Goal: Task Accomplishment & Management: Use online tool/utility

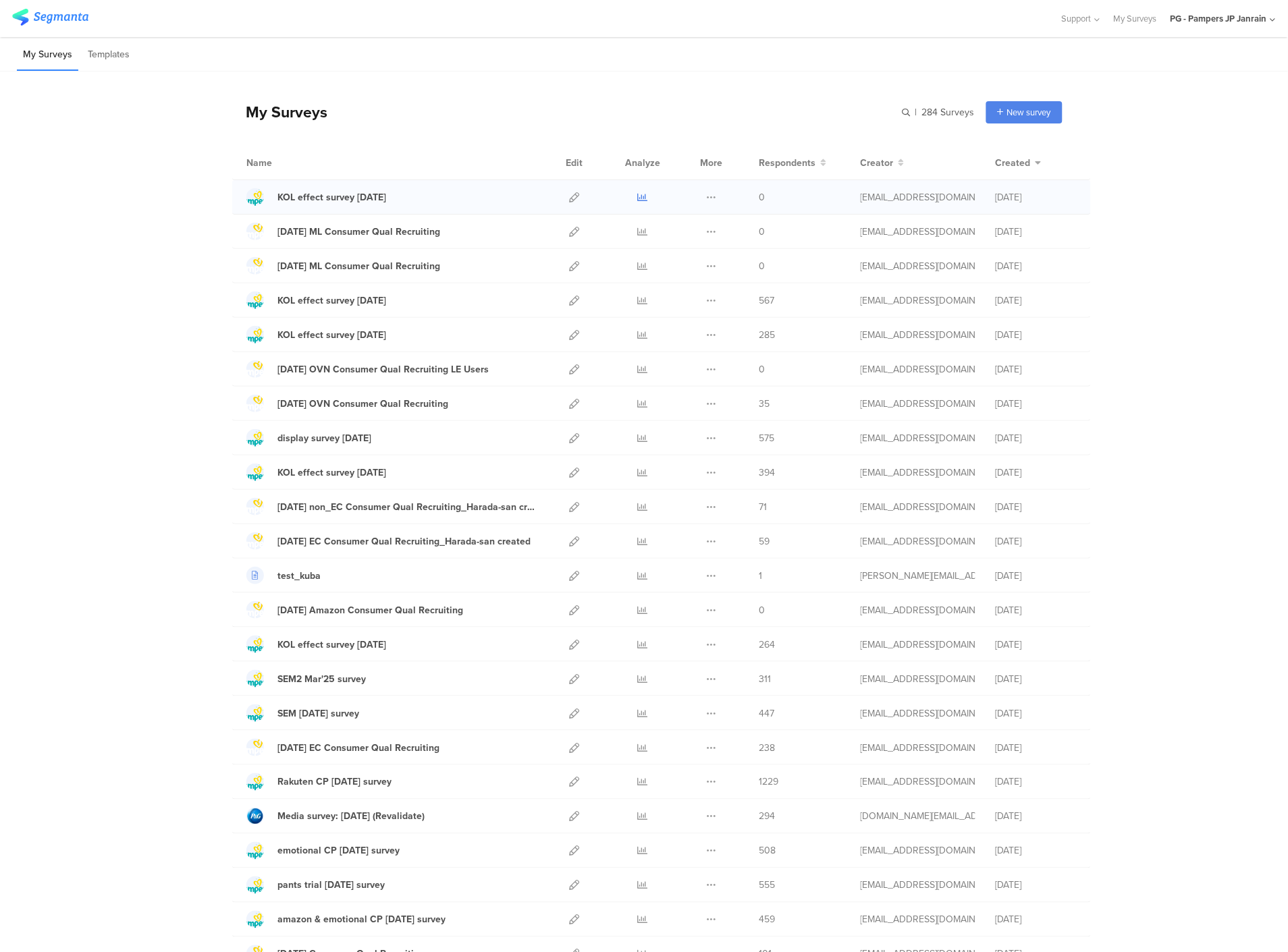
click at [638, 192] on icon at bounding box center [642, 197] width 10 height 10
click at [577, 203] on div at bounding box center [574, 197] width 29 height 34
click at [573, 201] on icon at bounding box center [573, 197] width 10 height 10
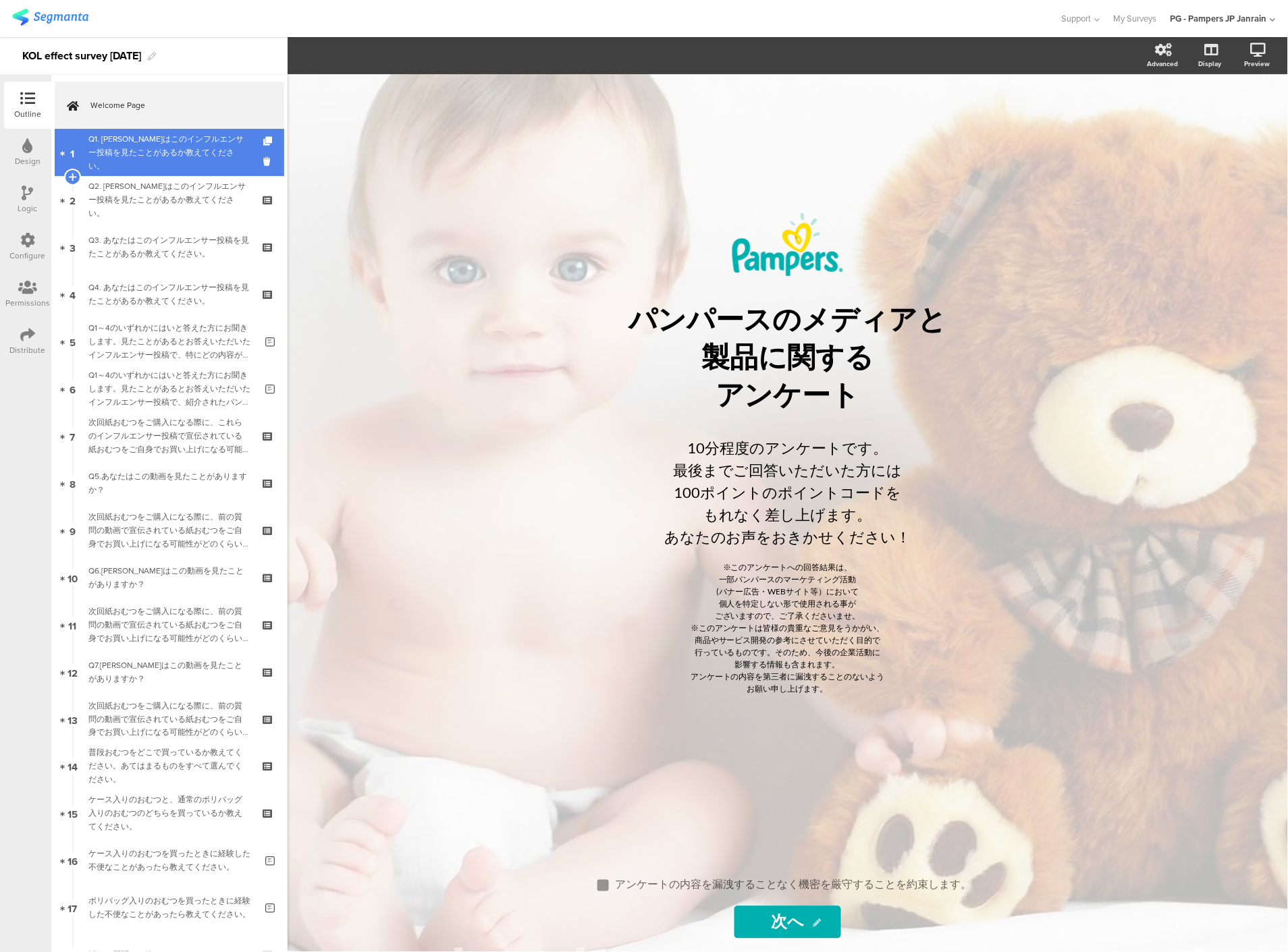
click at [118, 144] on div "Q1. [PERSON_NAME]はこのインフルエンサー投稿を見たことがあるか教えてください。" at bounding box center [169, 152] width 161 height 41
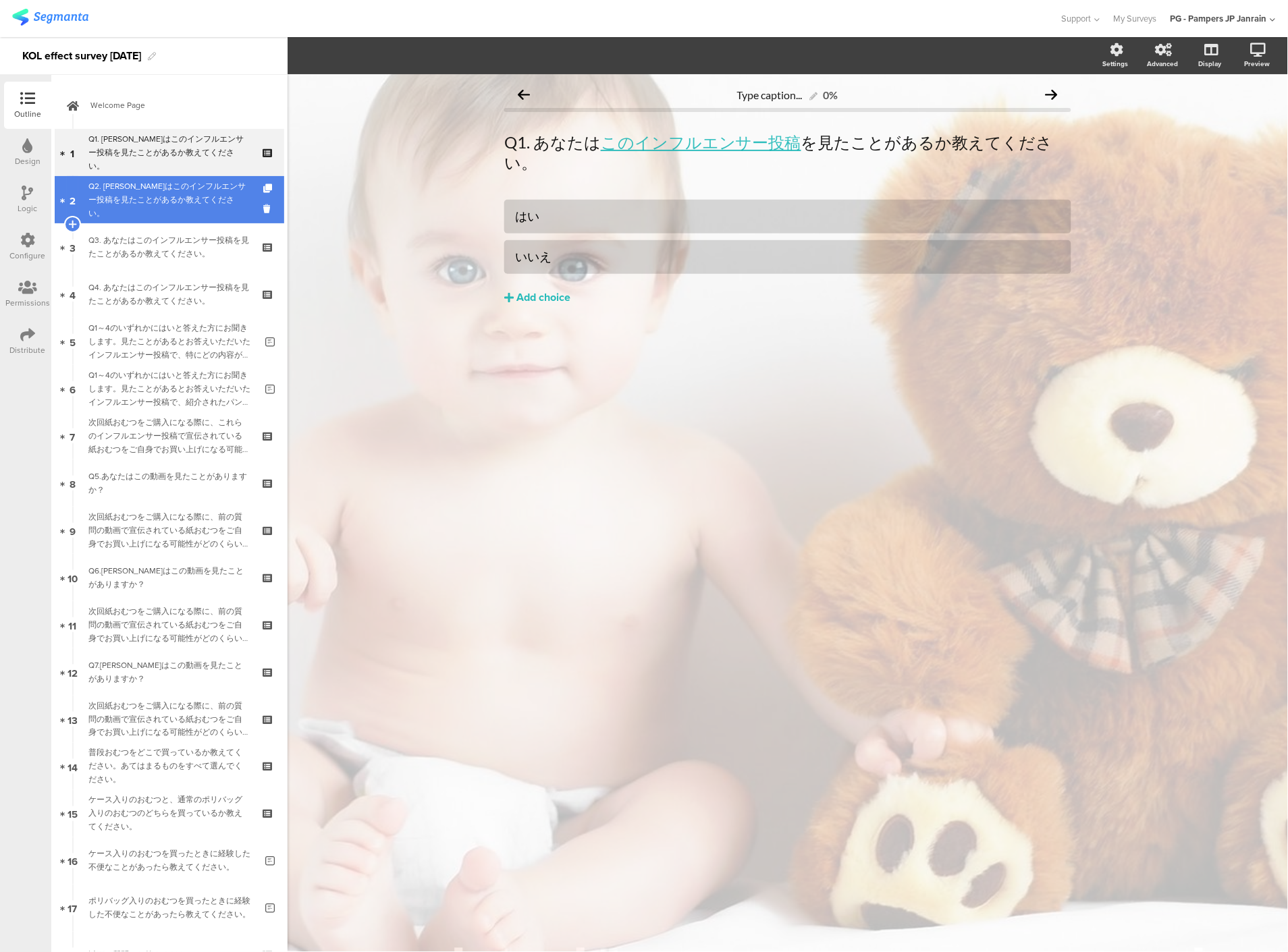
click at [140, 212] on div "Q2. [PERSON_NAME]はこのインフルエンサー投稿を見たことがあるか教えてください。" at bounding box center [169, 199] width 161 height 41
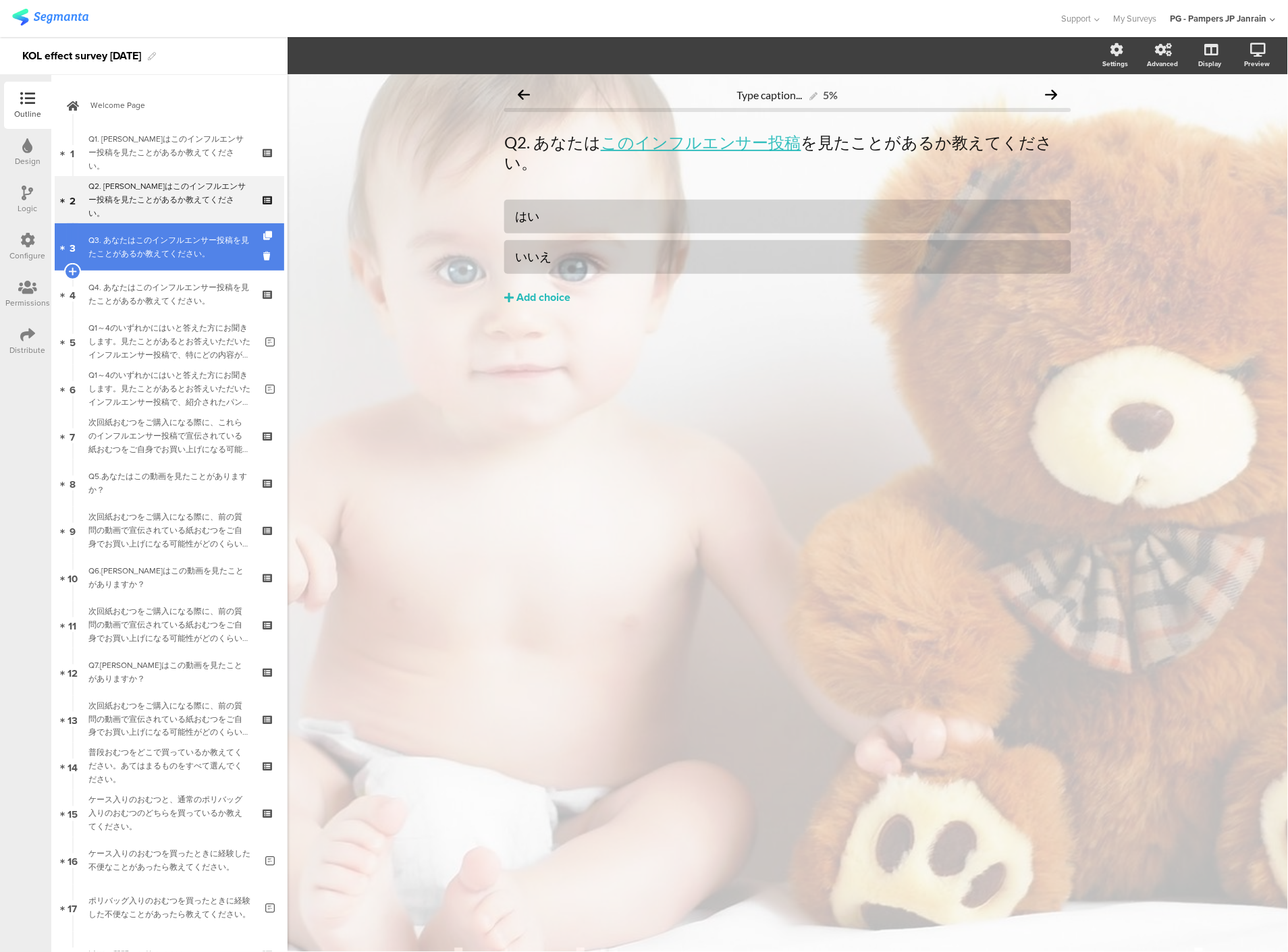
click at [155, 248] on div "Q3. あなたはこのインフルエンサー投稿を見たことがあるか教えてください。" at bounding box center [169, 247] width 161 height 27
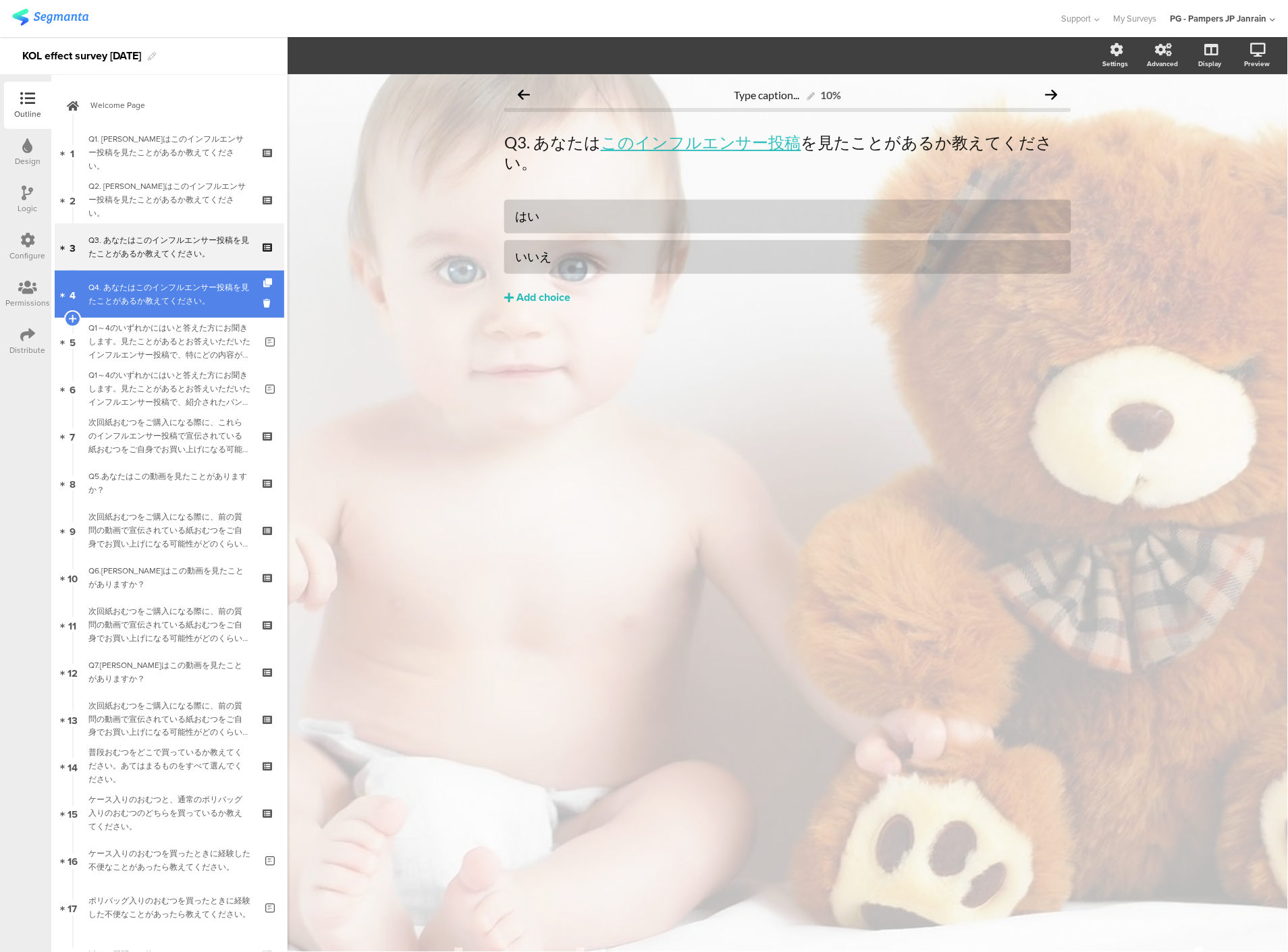
click at [160, 287] on div "Q4. あなたはこのインフルエンサー投稿を見たことがあるか教えてください。" at bounding box center [169, 294] width 161 height 27
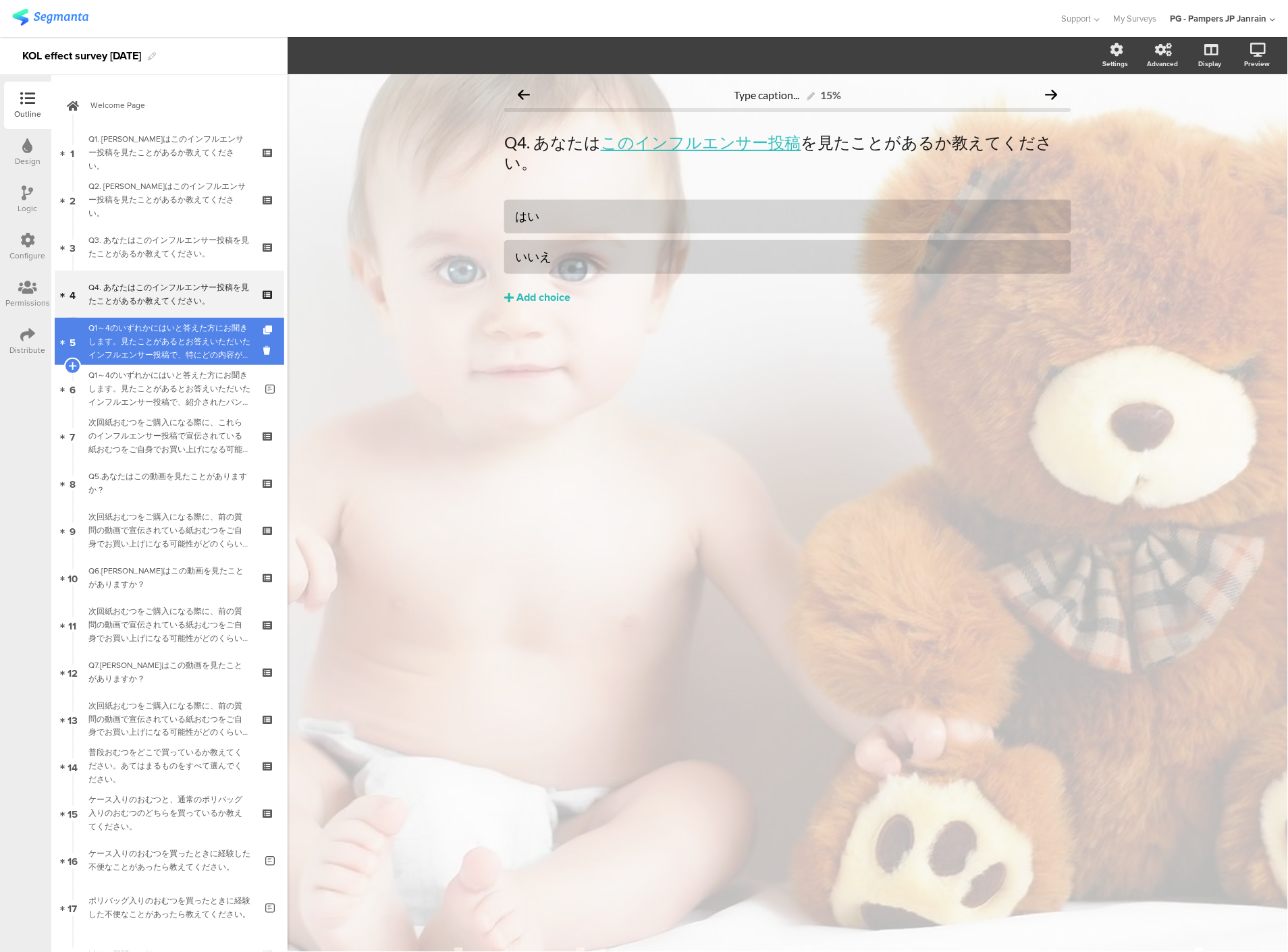
click at [163, 328] on div "Q1～4のいずれかにはいと答えた方にお聞きします。見たことがあるとお答えいただいたインフルエンサー投稿で、特にどの内容が印象に残りましたか？" at bounding box center [172, 341] width 167 height 41
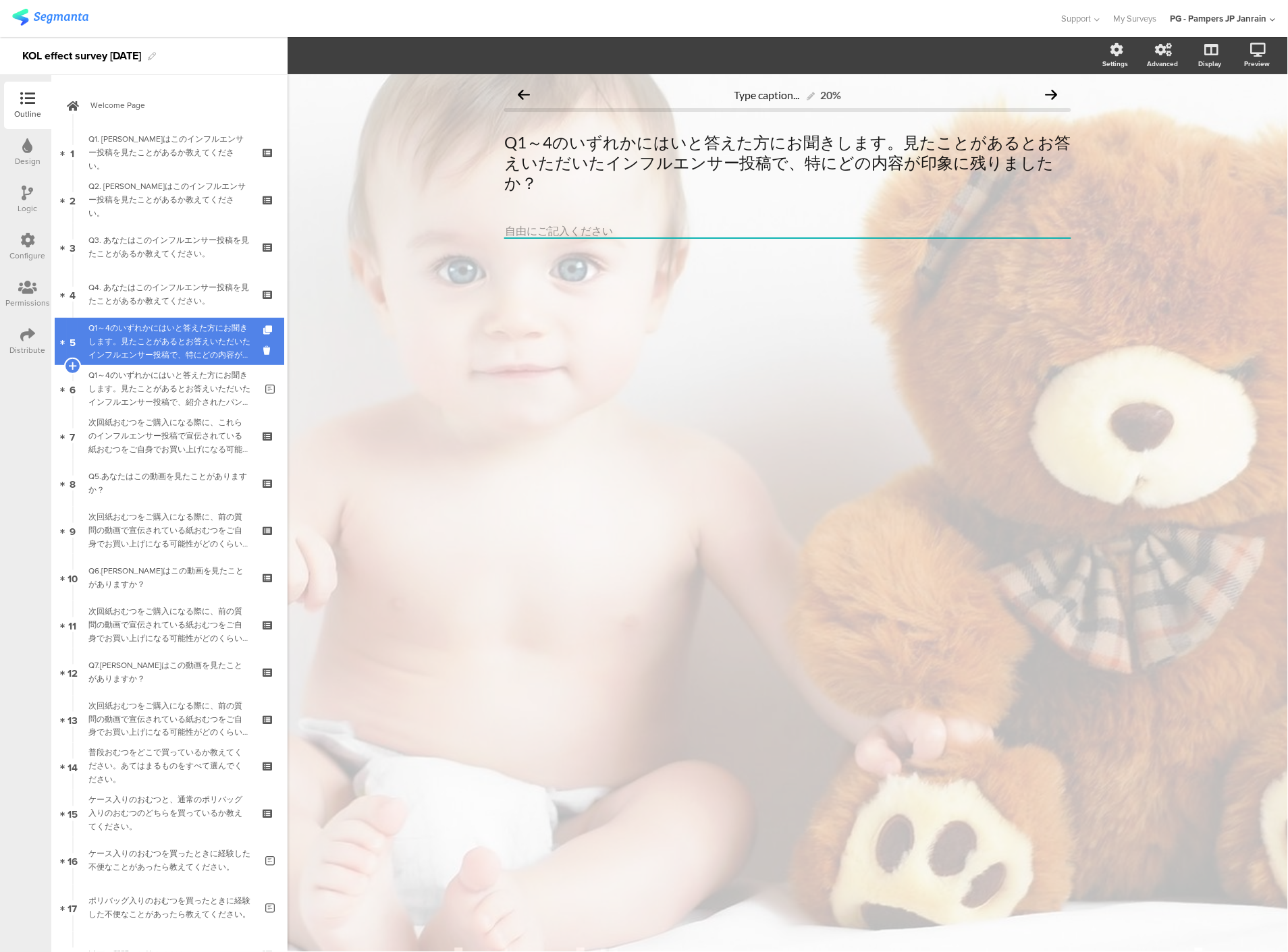
scroll to position [2, 0]
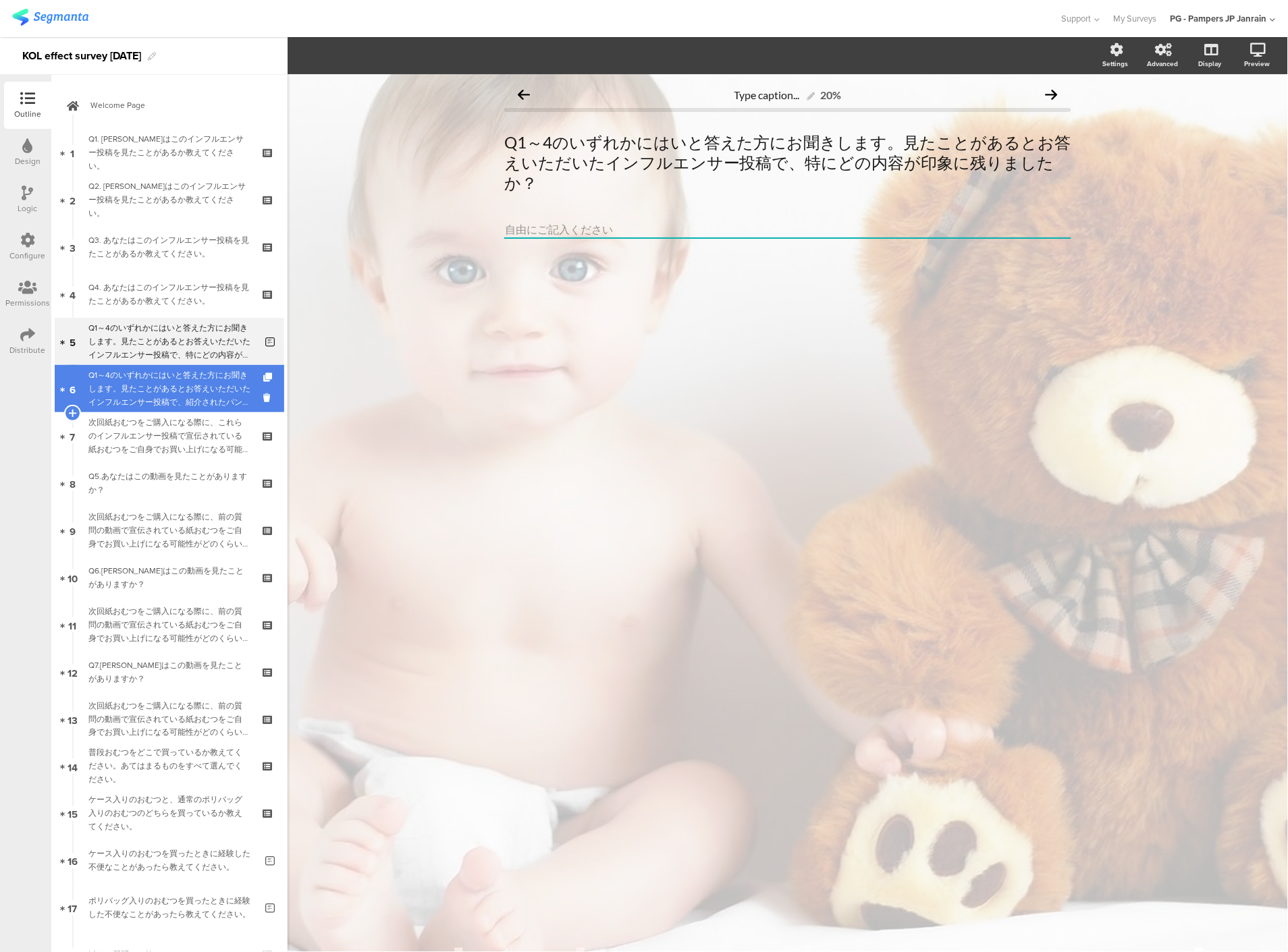
click at [205, 399] on div "Q1～4のいずれかにはいと答えた方にお聞きします。見たことがあるとお答えいただいたインフルエンサー投稿で、紹介されたパンパース製品の便益や魅力について、どう感…" at bounding box center [172, 388] width 167 height 41
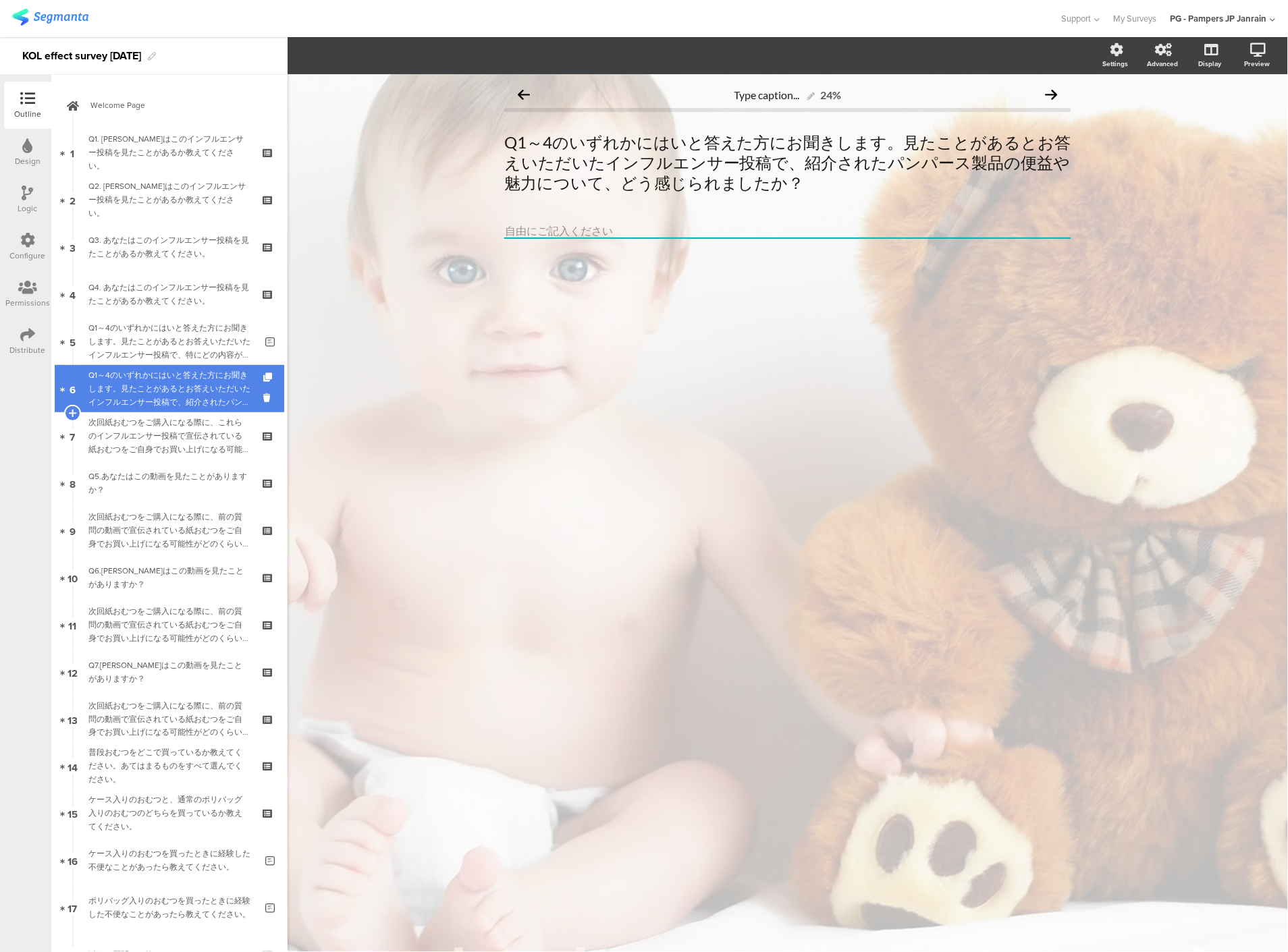
scroll to position [2, 0]
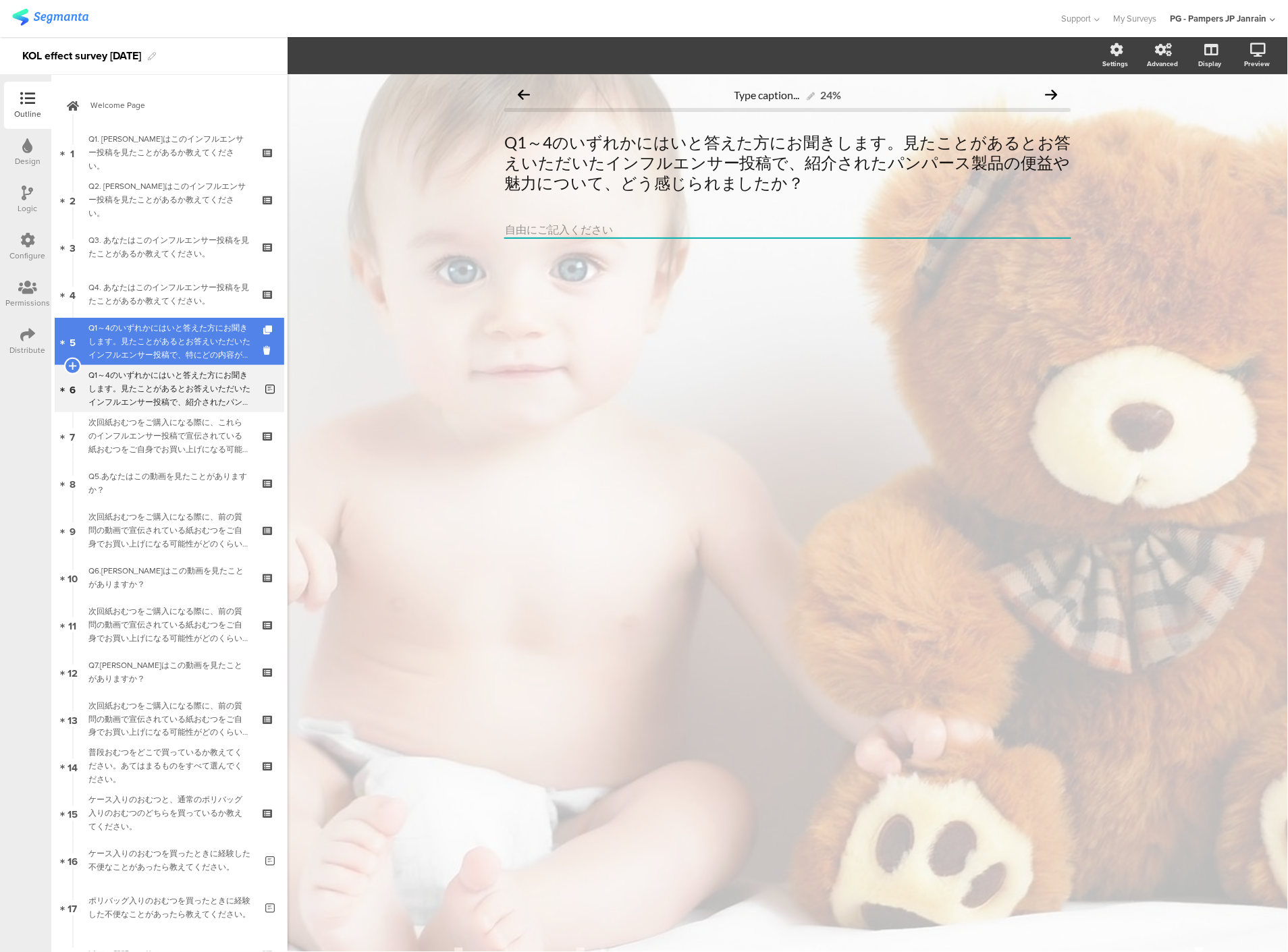
click at [195, 339] on div "Q1～4のいずれかにはいと答えた方にお聞きします。見たことがあるとお答えいただいたインフルエンサー投稿で、特にどの内容が印象に残りましたか？" at bounding box center [172, 341] width 167 height 41
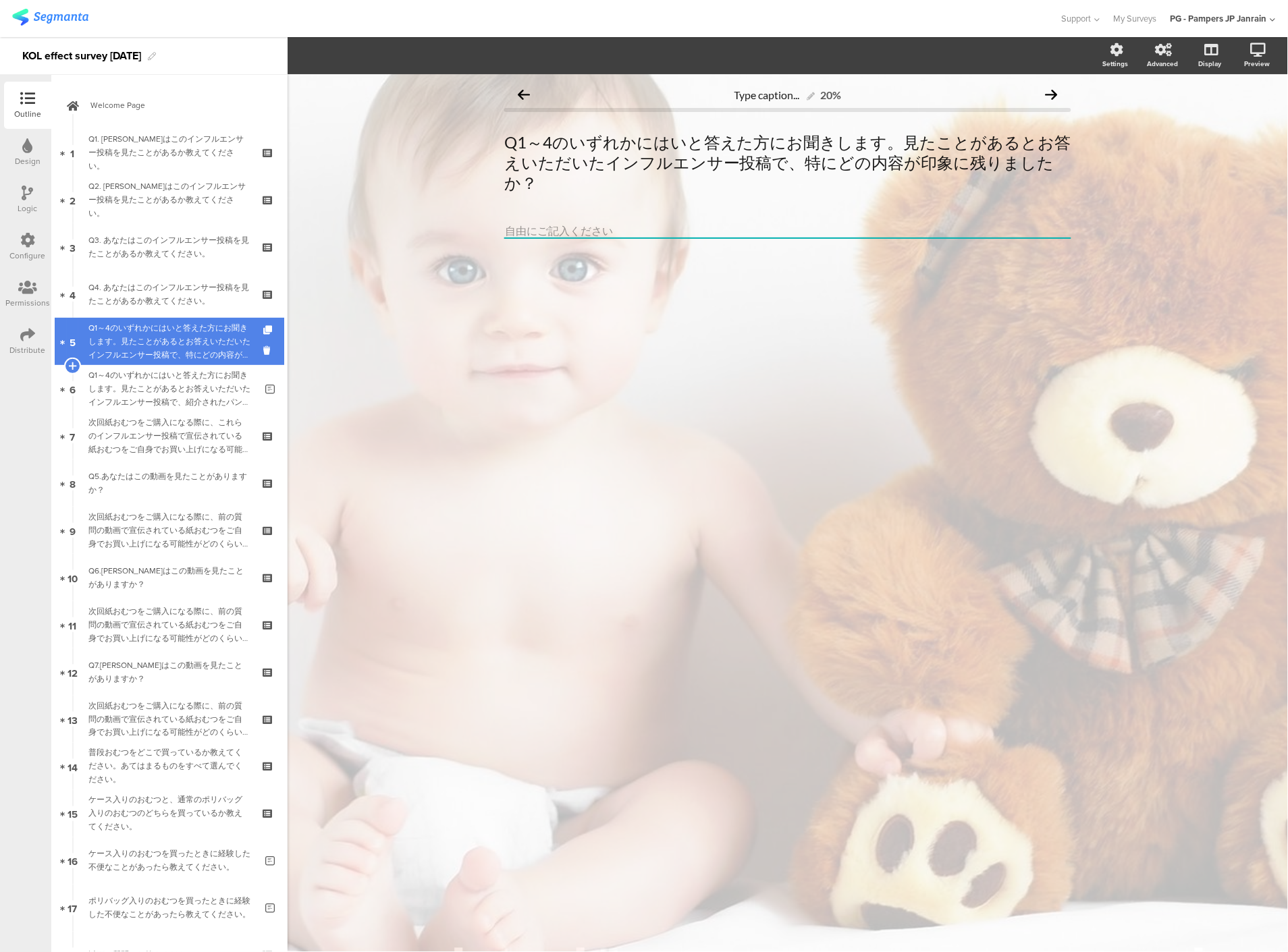
scroll to position [2, 0]
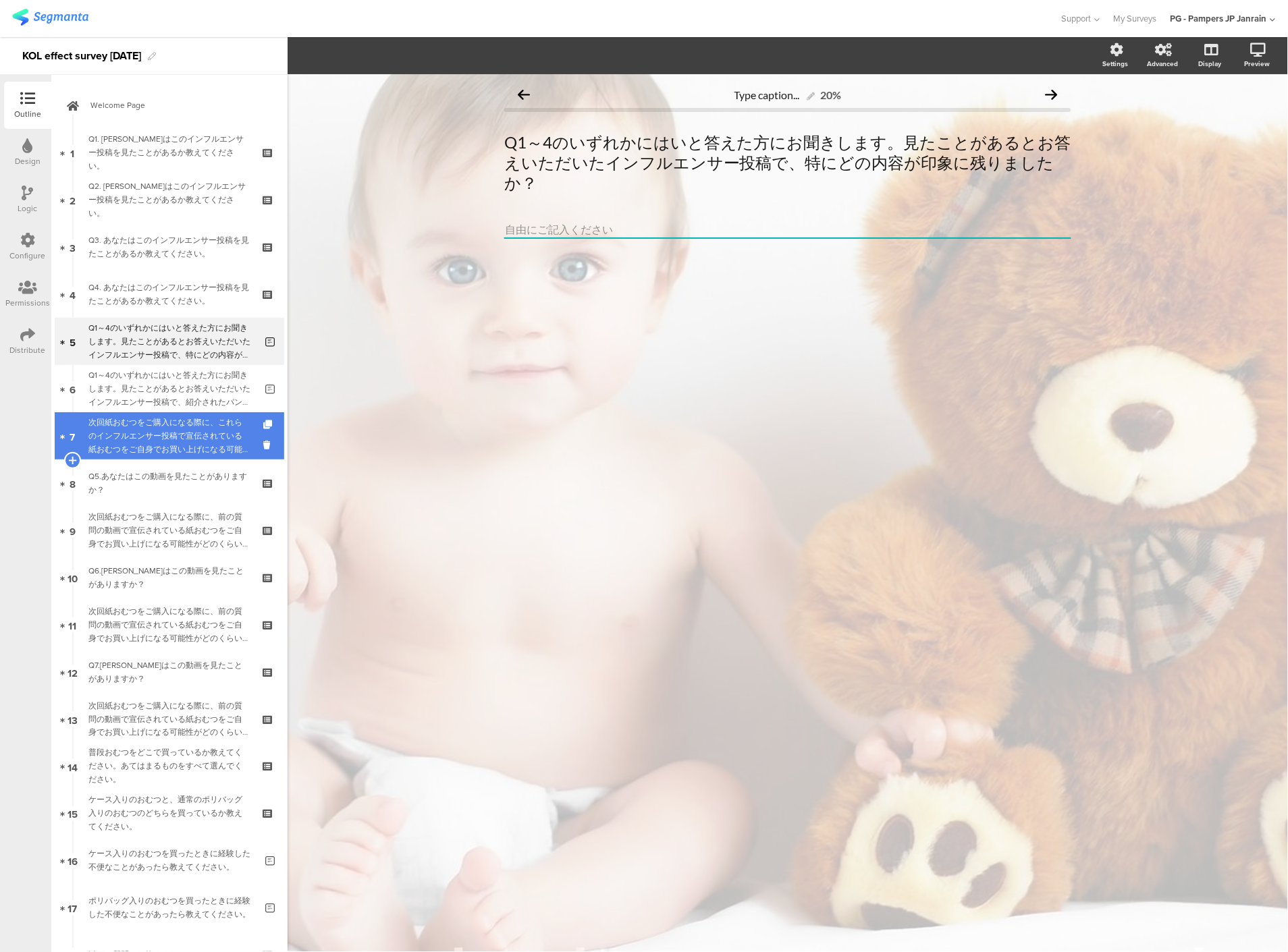
click at [196, 432] on div "次回紙おむつをご購入になる際に、これらのインフルエンサー投稿で宣伝されている紙おむつをご自身でお買い上げになる可能性がどのくらいあるかをお答えください。" at bounding box center [169, 436] width 161 height 41
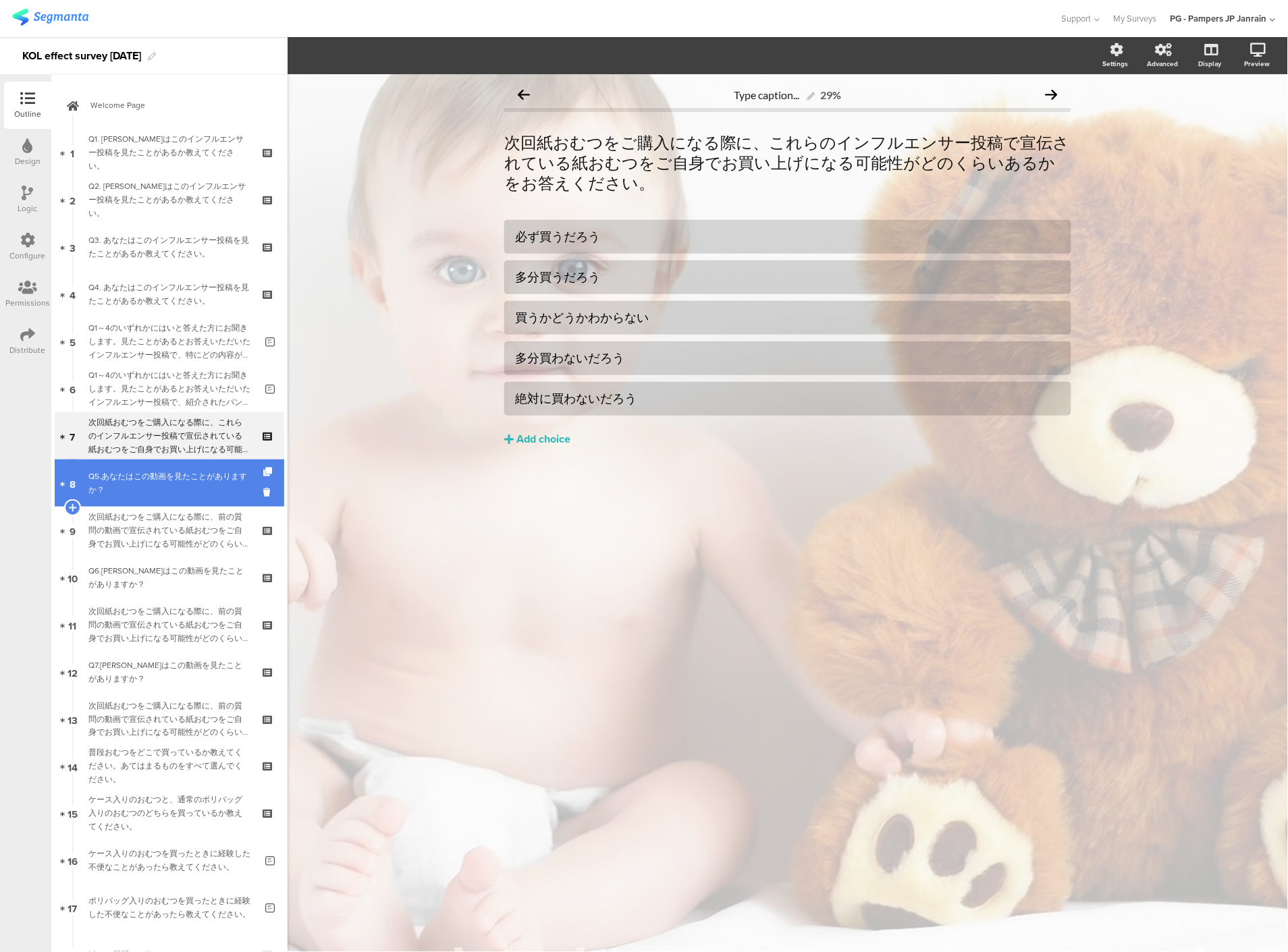
click at [197, 481] on div "Q5.あなたはこの動画を見たことがありますか？" at bounding box center [169, 482] width 161 height 27
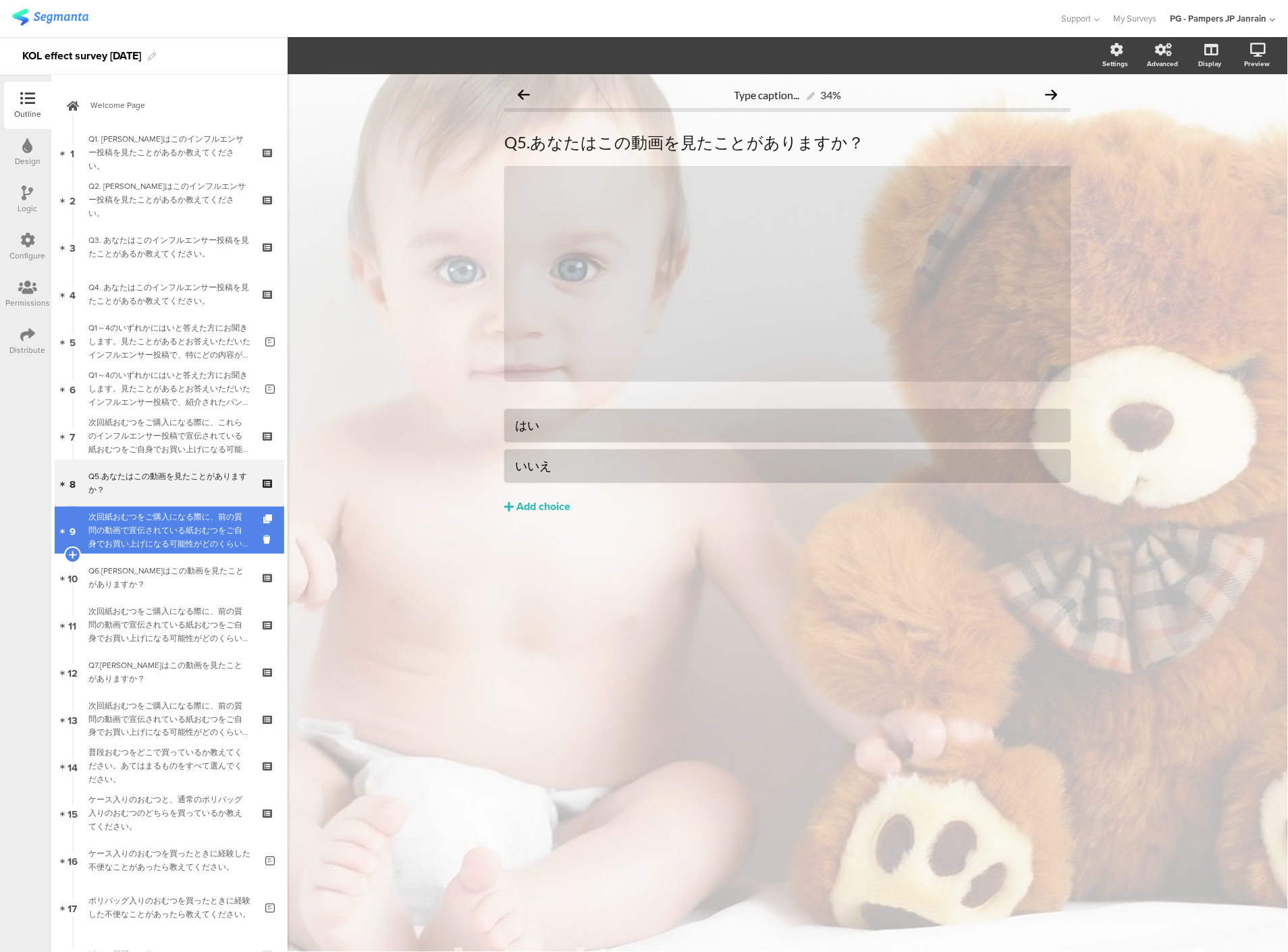
click at [191, 521] on div "次回紙おむつをご購入になる際に、前の質問の動画で宣伝されている紙おむつをご自身でお買い上げになる可能性がどのくらいあるかをお答えください。" at bounding box center [169, 530] width 161 height 41
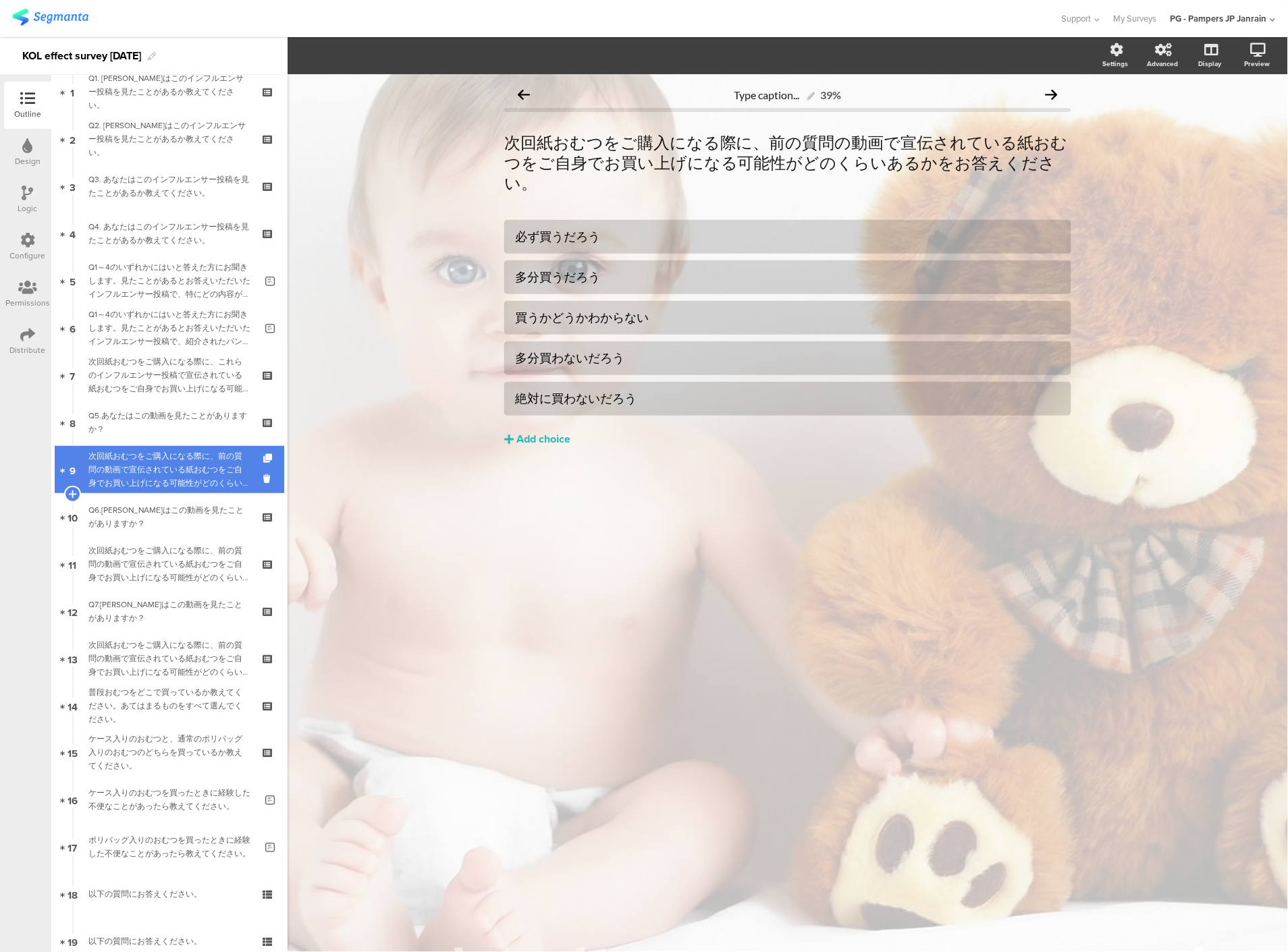
scroll to position [150, 0]
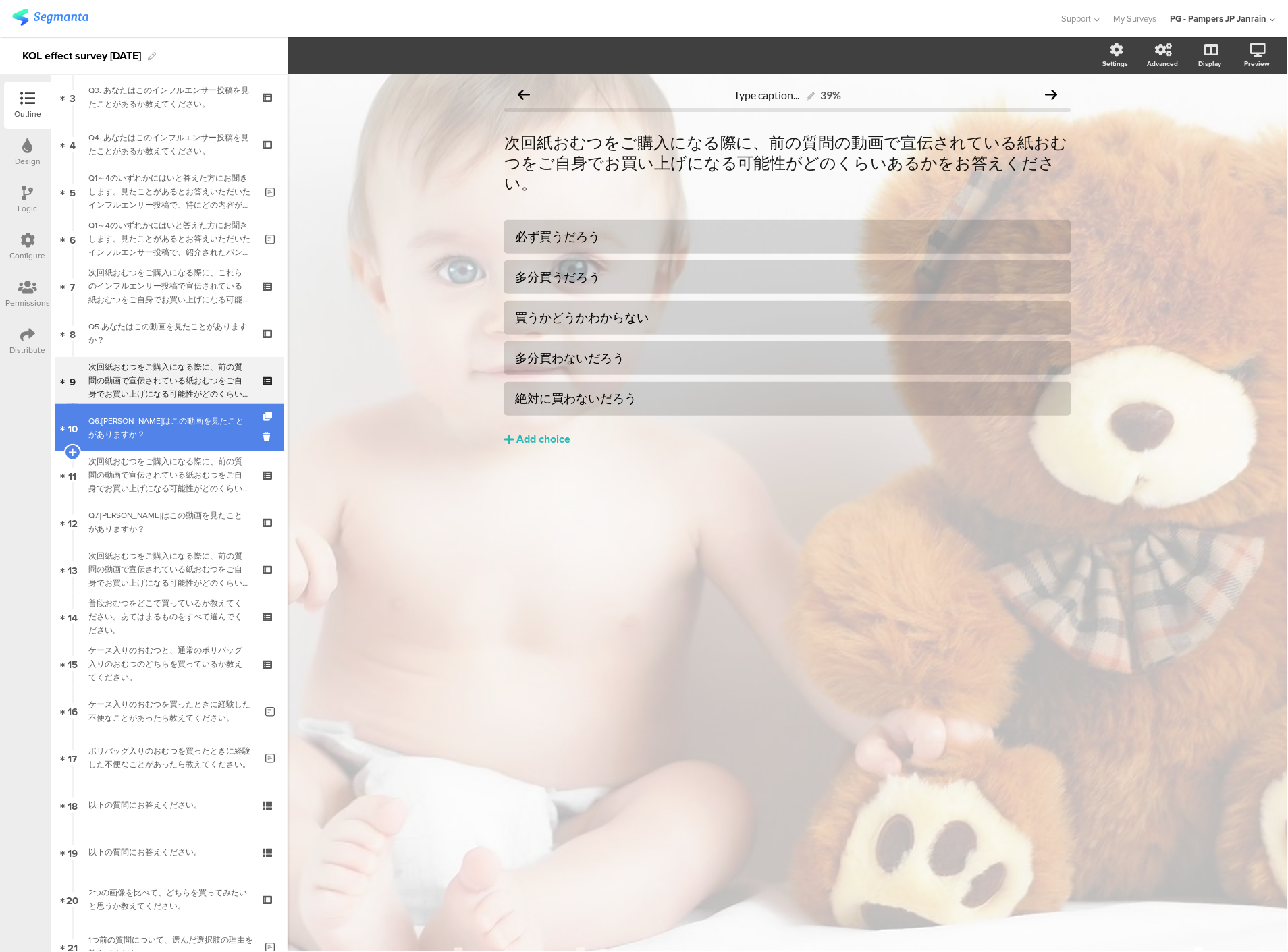
click at [165, 434] on div "Q6.あなたはこの動画を見たことがありますか？" at bounding box center [169, 427] width 161 height 27
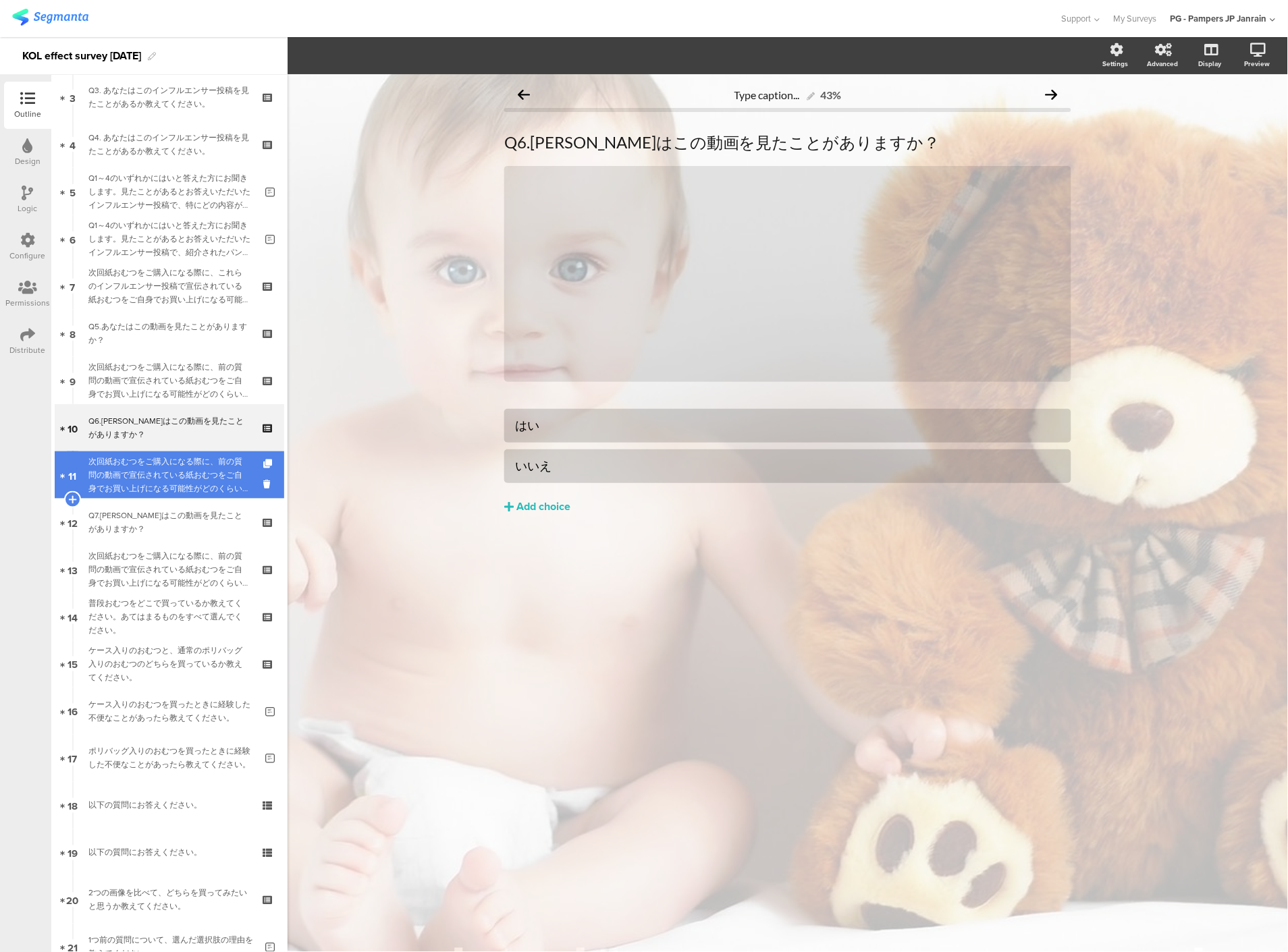
click at [165, 474] on div "次回紙おむつをご購入になる際に、前の質問の動画で宣伝されている紙おむつをご自身でお買い上げになる可能性がどのくらいあるかをお答えください。" at bounding box center [169, 475] width 161 height 41
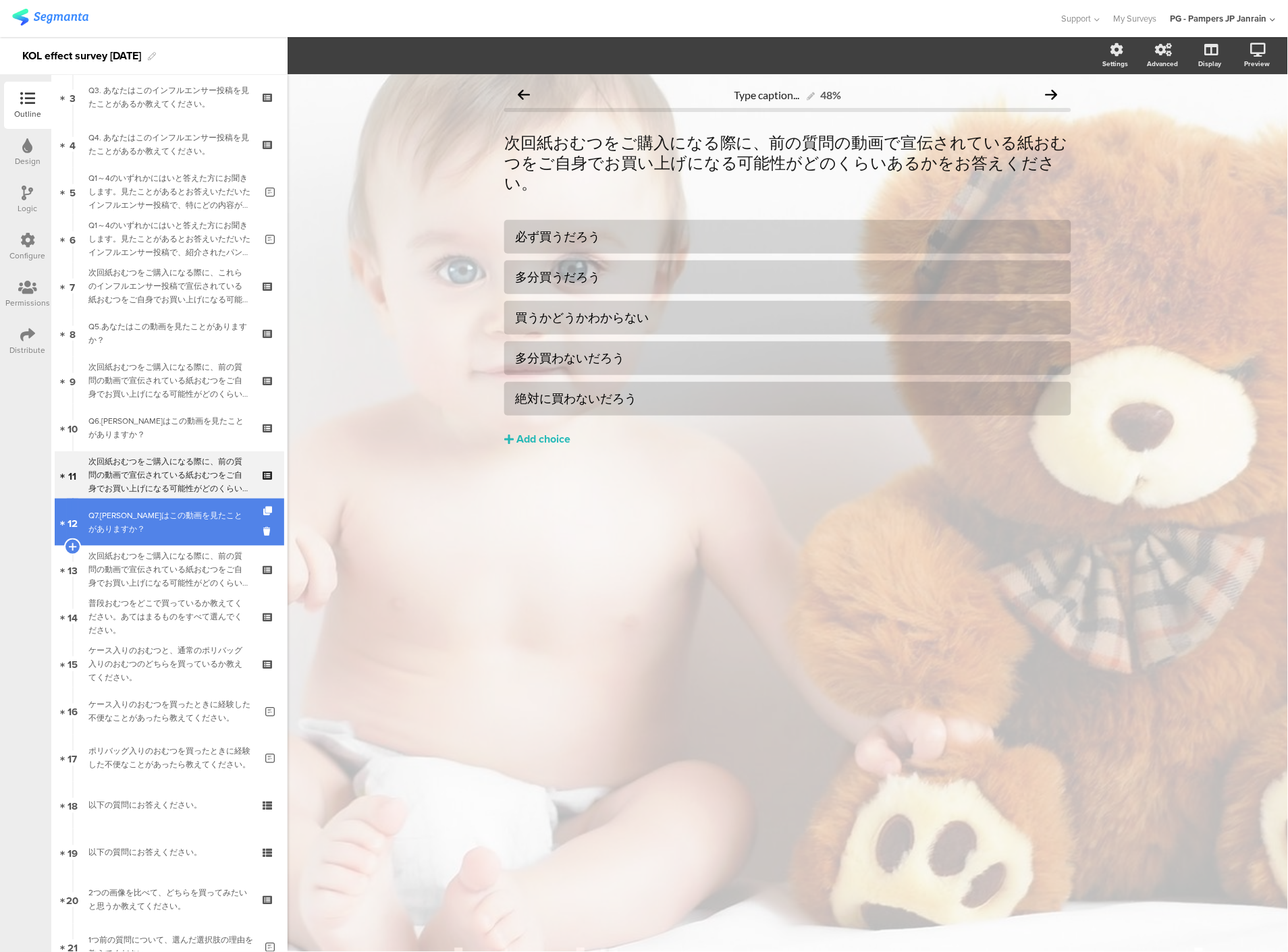
click at [169, 508] on div "Q7.あなたはこの動画を見たことがありますか？" at bounding box center [169, 521] width 161 height 27
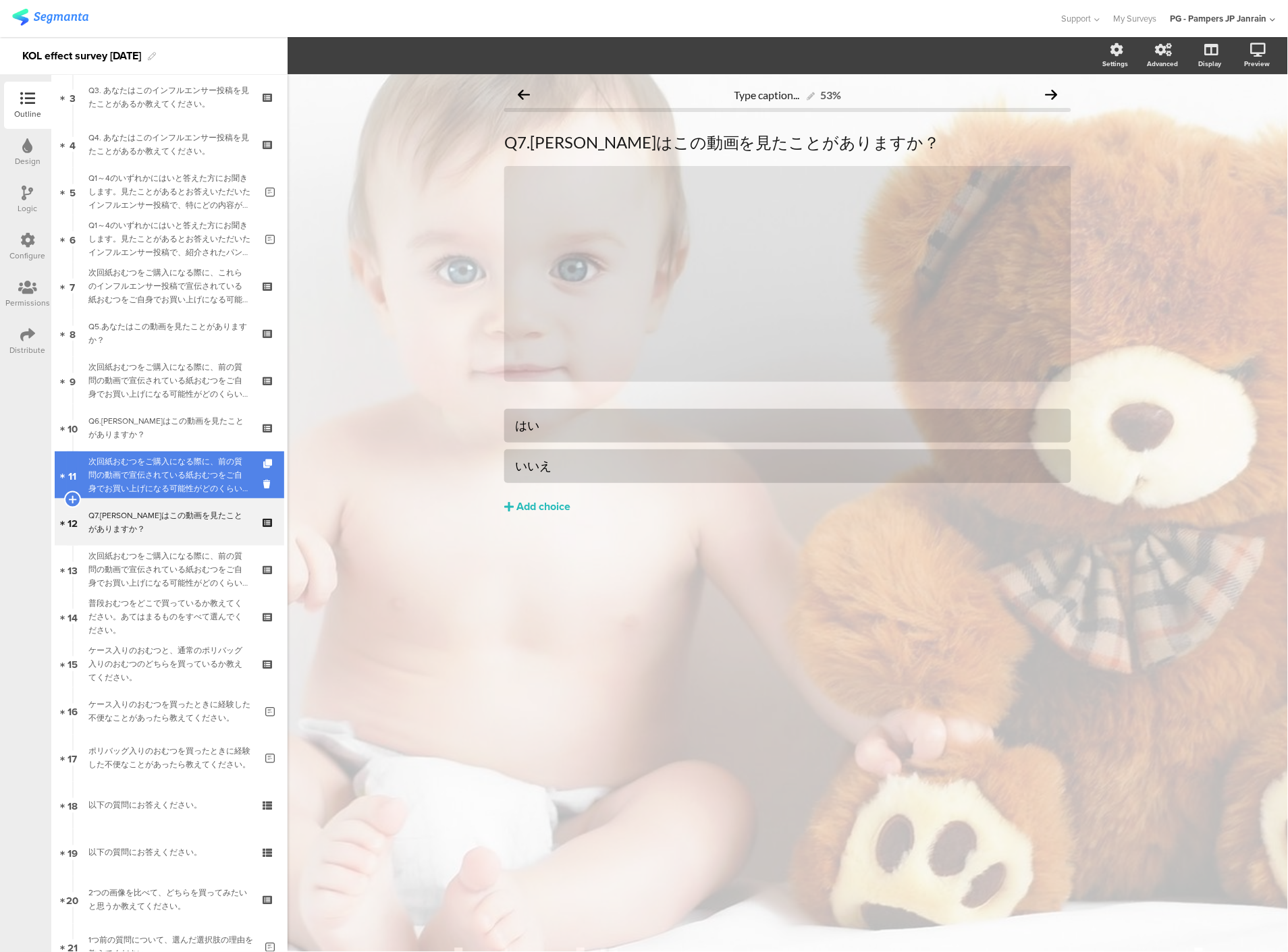
click at [163, 461] on div "次回紙おむつをご購入になる際に、前の質問の動画で宣伝されている紙おむつをご自身でお買い上げになる可能性がどのくらいあるかをお答えください。" at bounding box center [169, 475] width 161 height 41
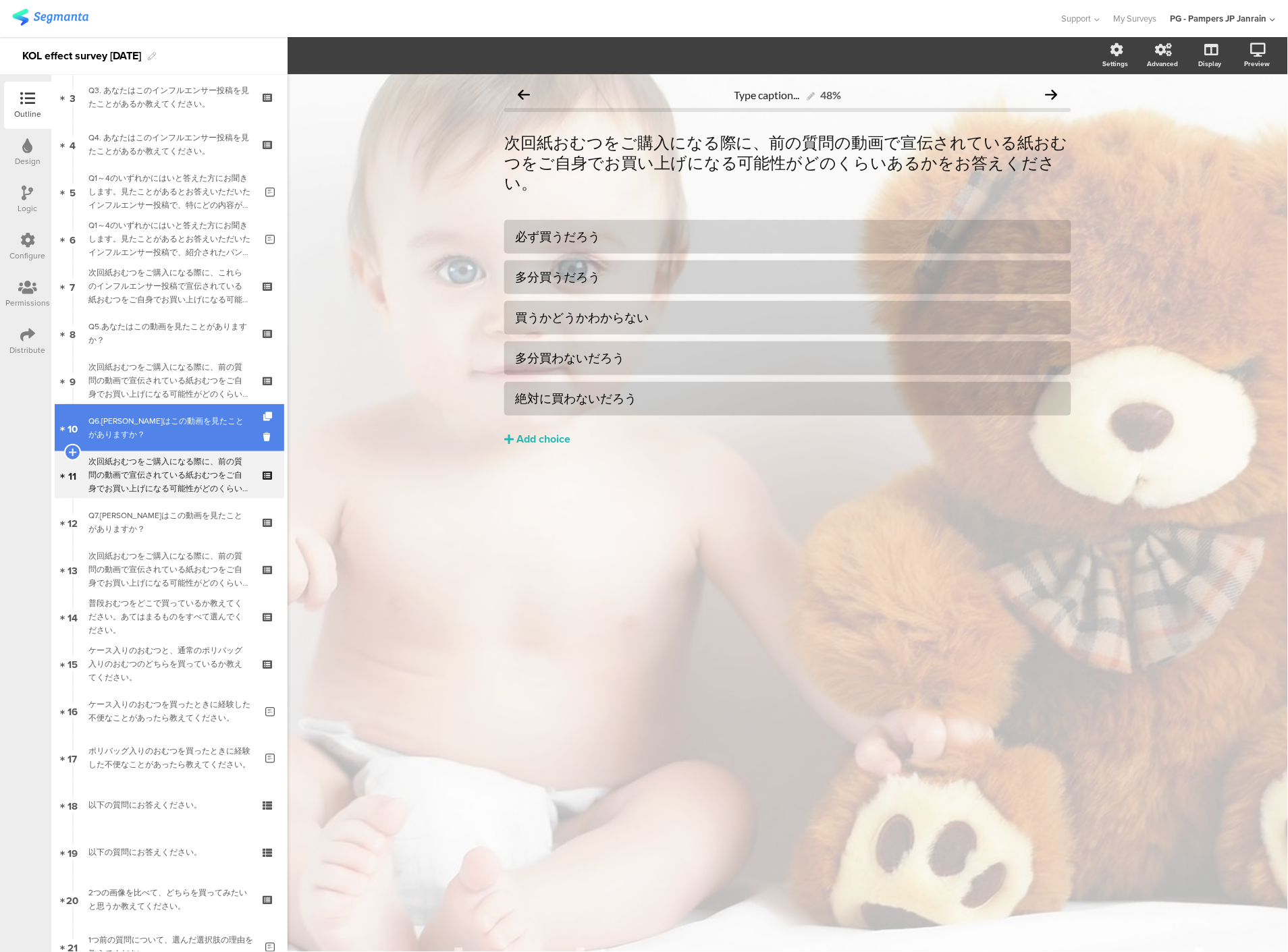
click at [163, 446] on link "10 Q6.あなたはこの動画を見たことがありますか？" at bounding box center [169, 427] width 230 height 47
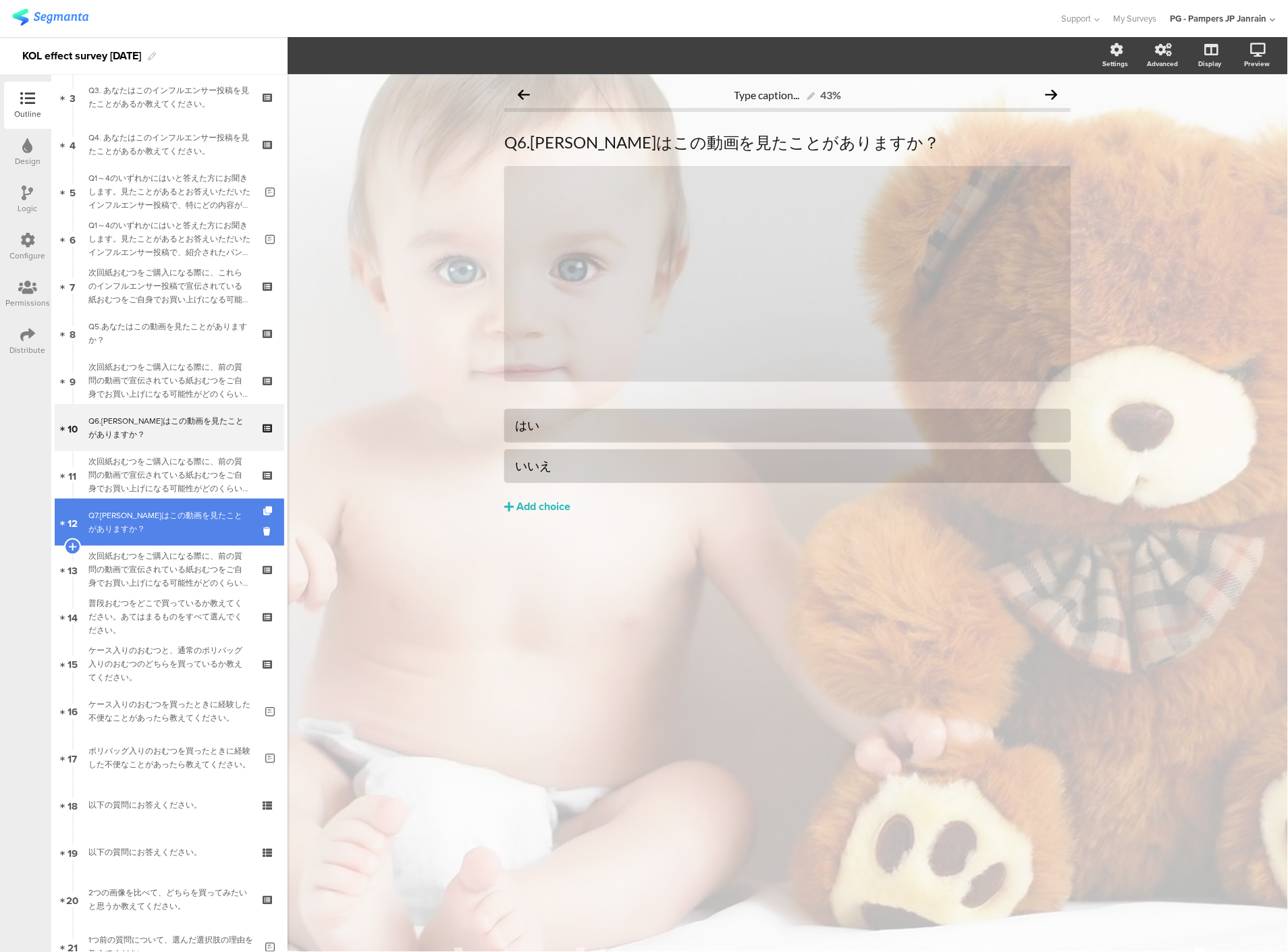
click at [159, 512] on div "Q7.あなたはこの動画を見たことがありますか？" at bounding box center [169, 521] width 161 height 27
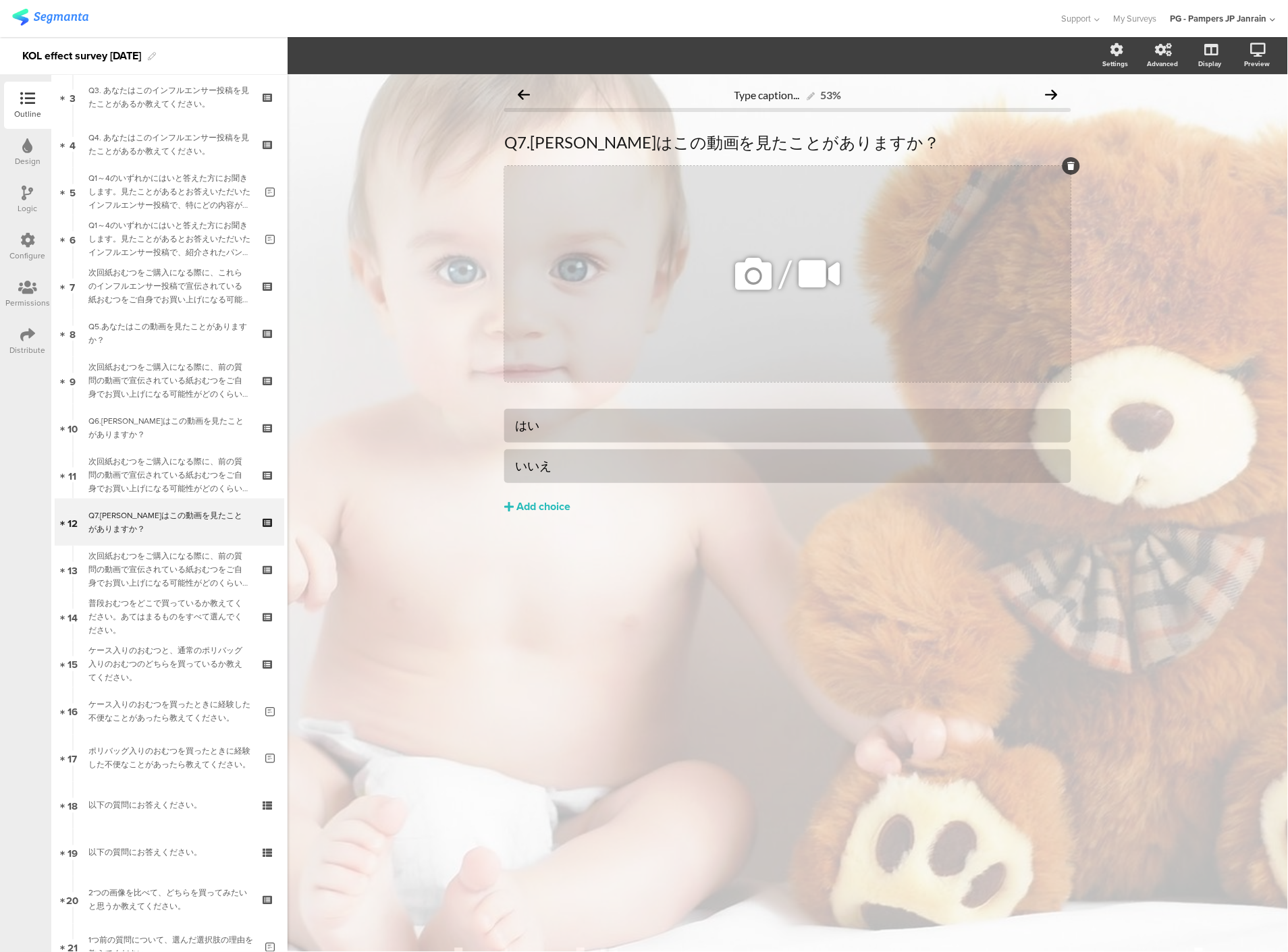
click at [1071, 163] on icon at bounding box center [1071, 166] width 7 height 8
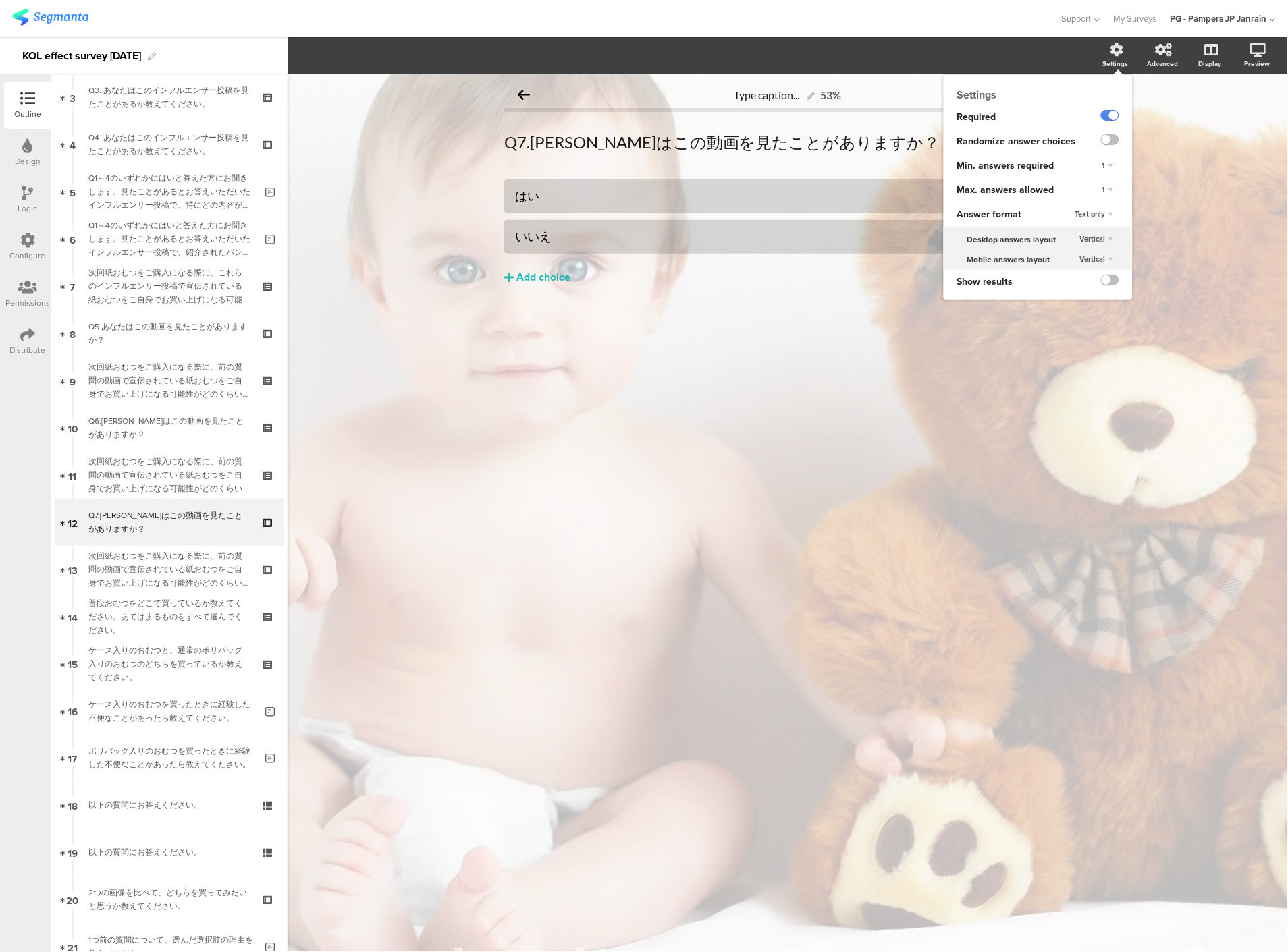
click at [1111, 56] on icon at bounding box center [1117, 49] width 14 height 14
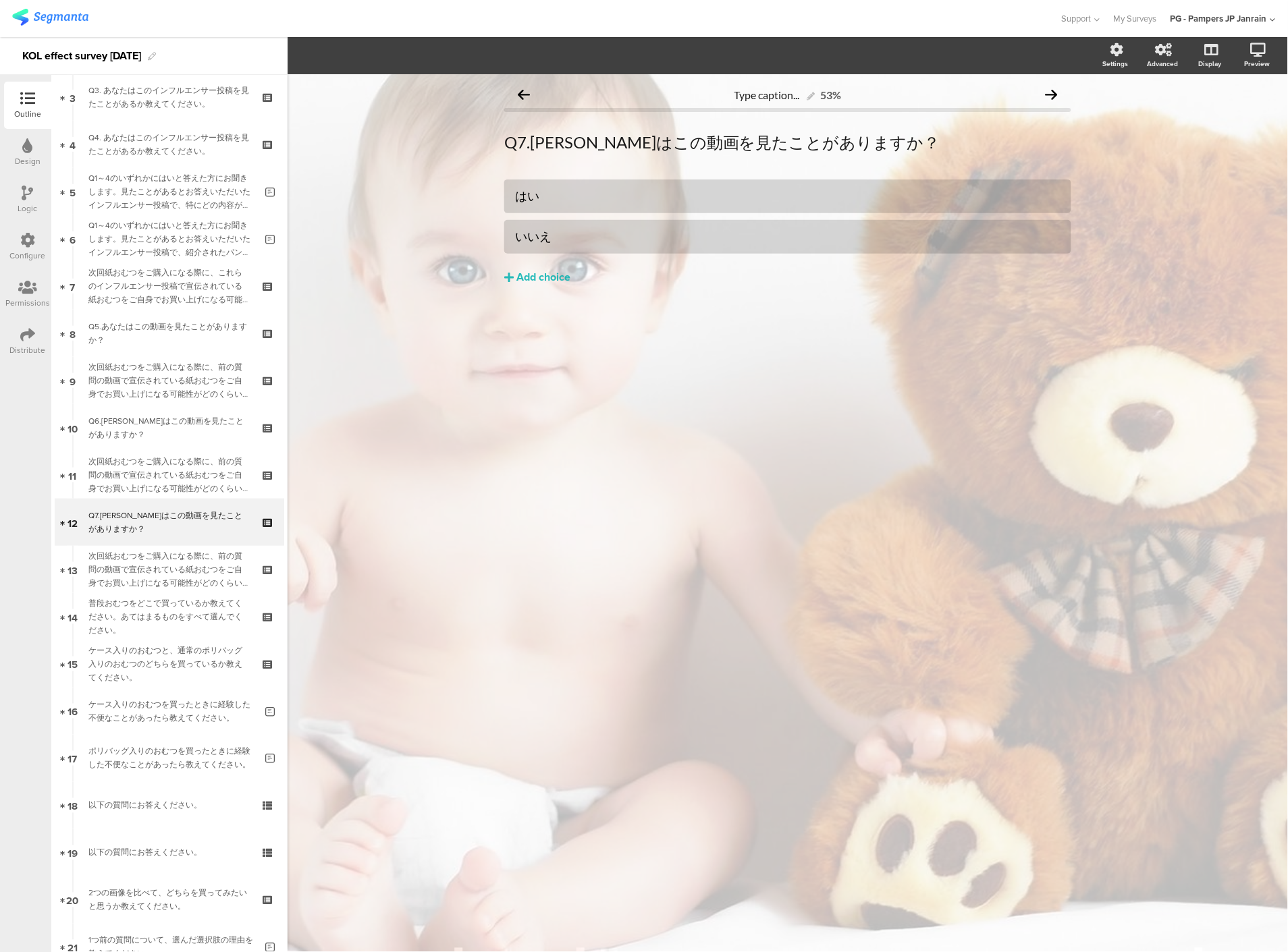
click at [575, 433] on div "Type caption... 53% Q7.あなたはこの動画を見たことがありますか？ Q7.あなたはこの動画を見たことがありますか？ はい" at bounding box center [787, 513] width 1000 height 877
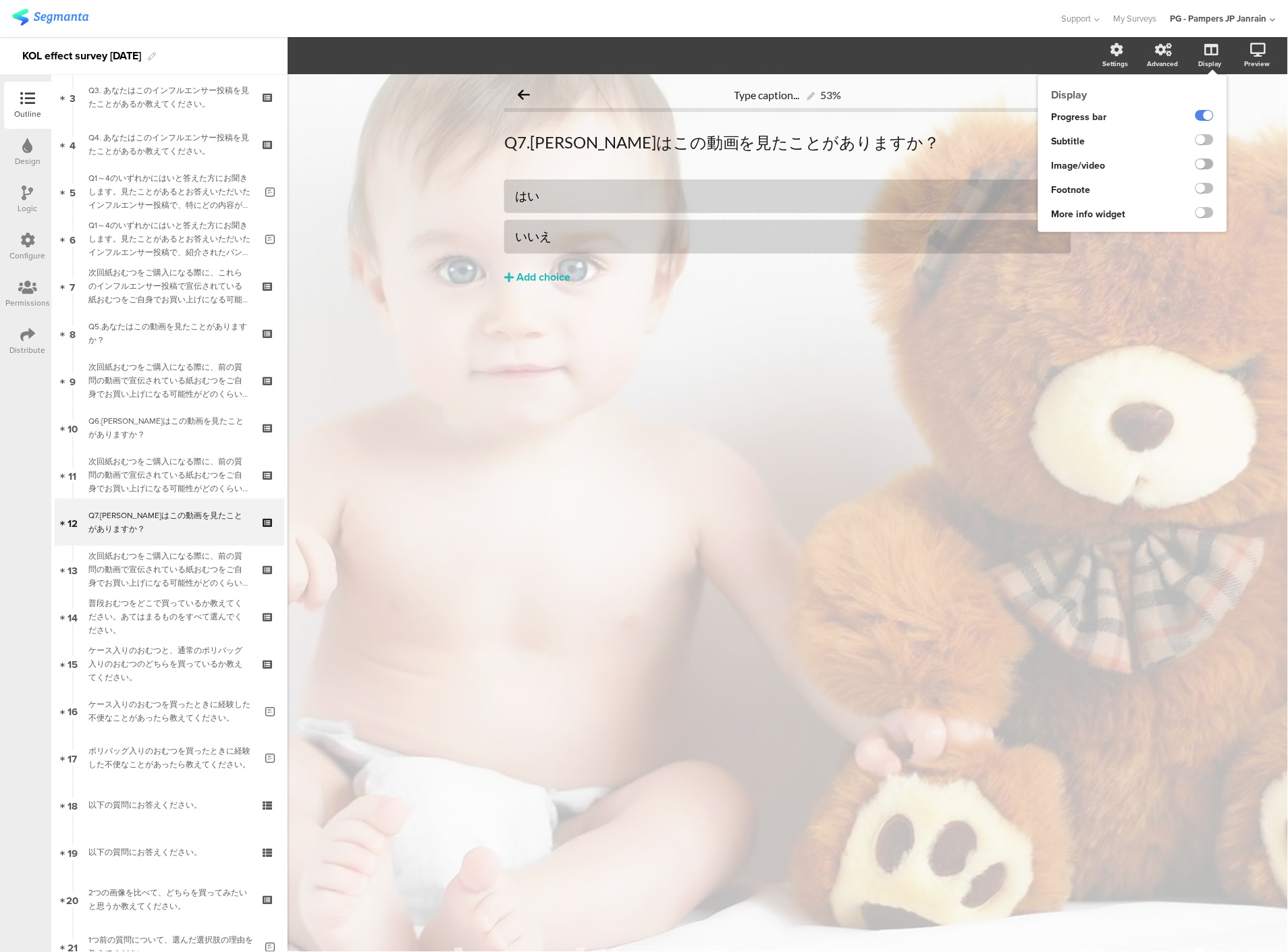
click at [1201, 163] on label at bounding box center [1204, 164] width 18 height 11
click at [0, 0] on input "checkbox" at bounding box center [0, 0] width 0 height 0
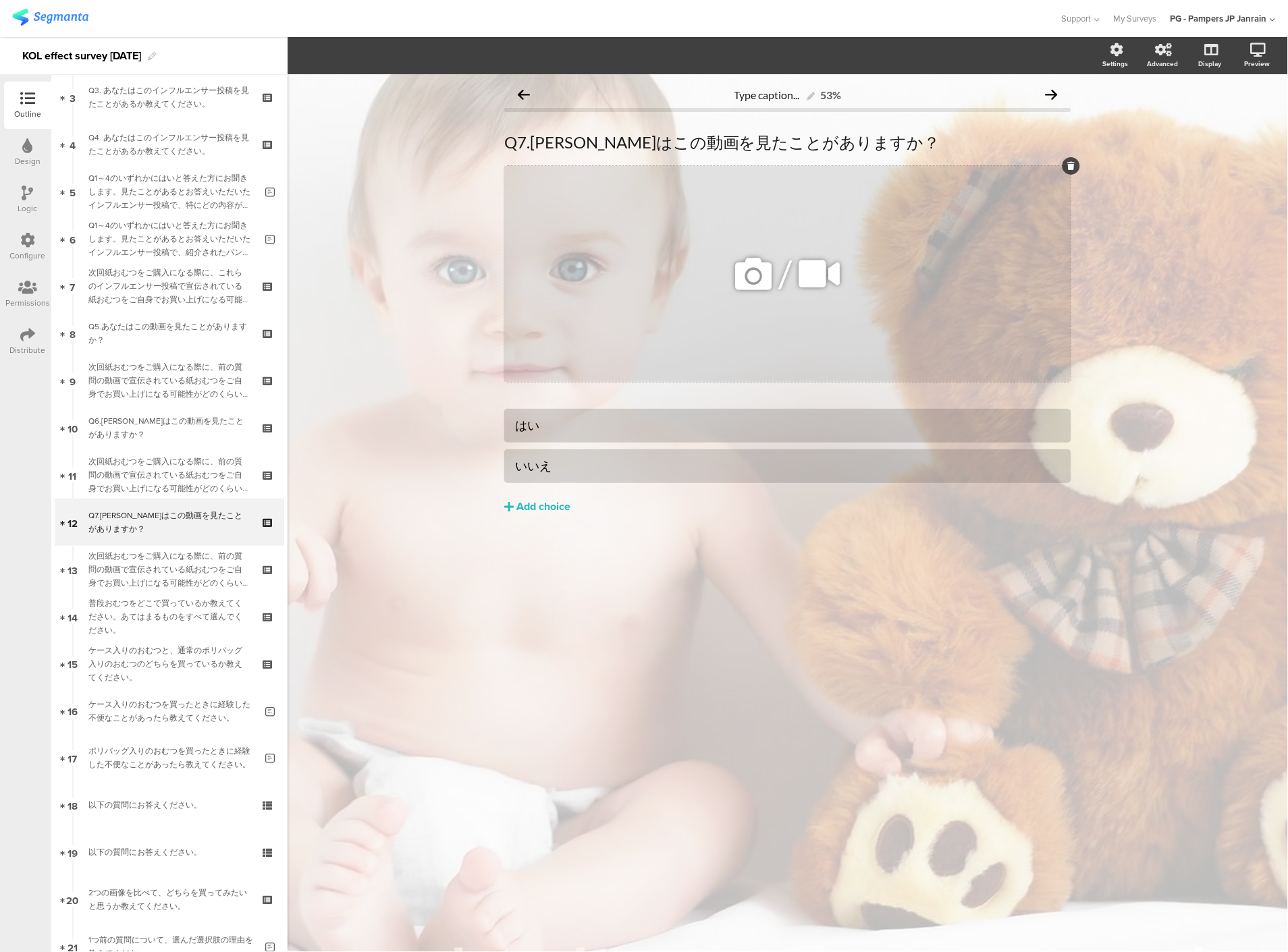
click at [629, 349] on div "/" at bounding box center [788, 274] width 567 height 216
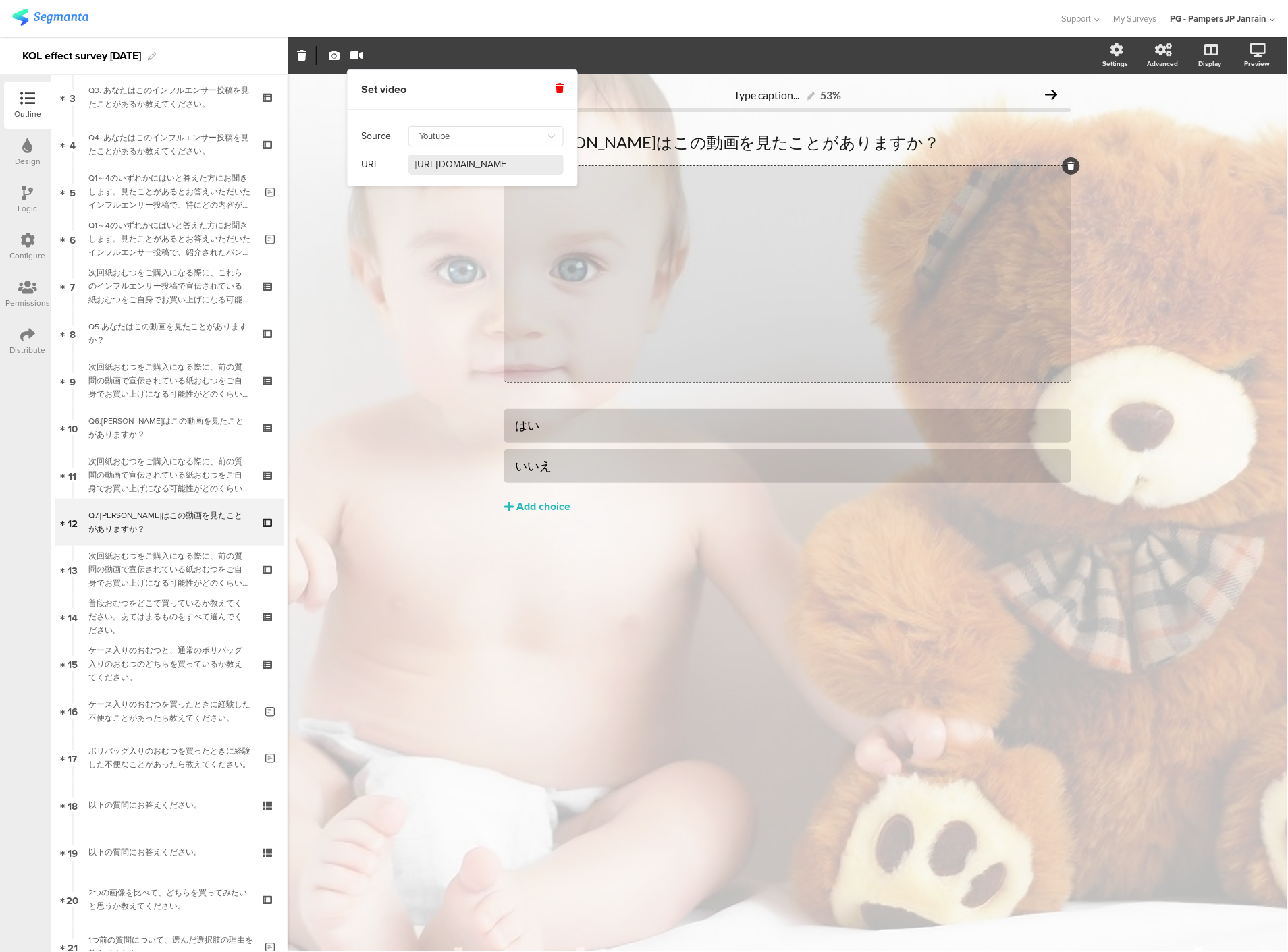
click at [503, 167] on input "https://www.youtube.com/watch?v=Og6yg2miJks" at bounding box center [485, 165] width 155 height 20
paste input "https://www.youtube.com/watch?v=nuPdlXG-f5A"
type input "https://www.youtube.com/watch?v=nuPdlXG-f5A"
click at [400, 309] on div "Type caption... 53% Q7.あなたはこの動画を見たことがありますか？ Q7.あなたはこの動画を見たことがありますか？ /" at bounding box center [787, 513] width 1000 height 877
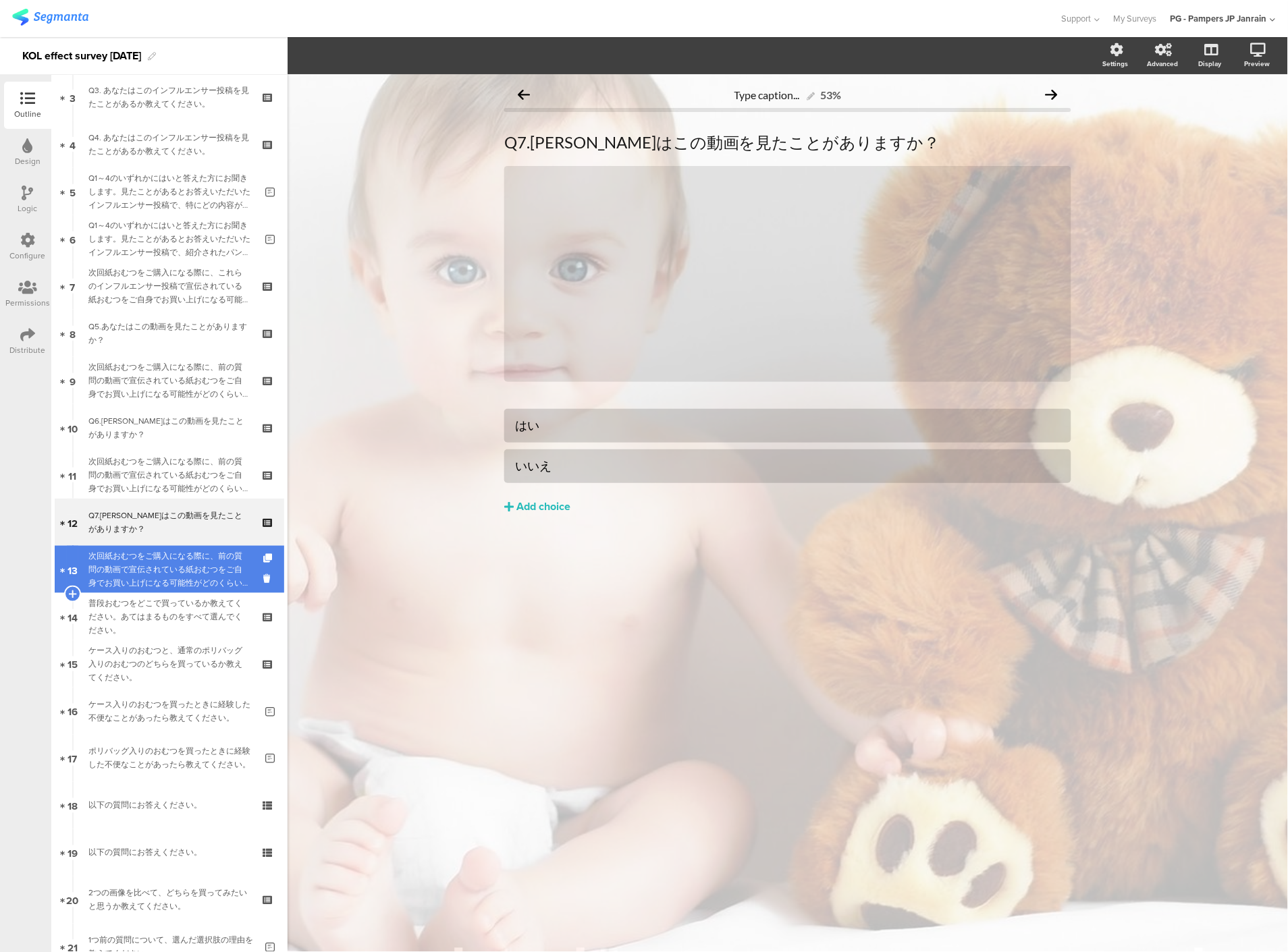
click at [147, 569] on div "次回紙おむつをご購入になる際に、前の質問の動画で宣伝されている紙おむつをご自身でお買い上げになる可能性がどのくらいあるかをお答えください。" at bounding box center [169, 569] width 161 height 41
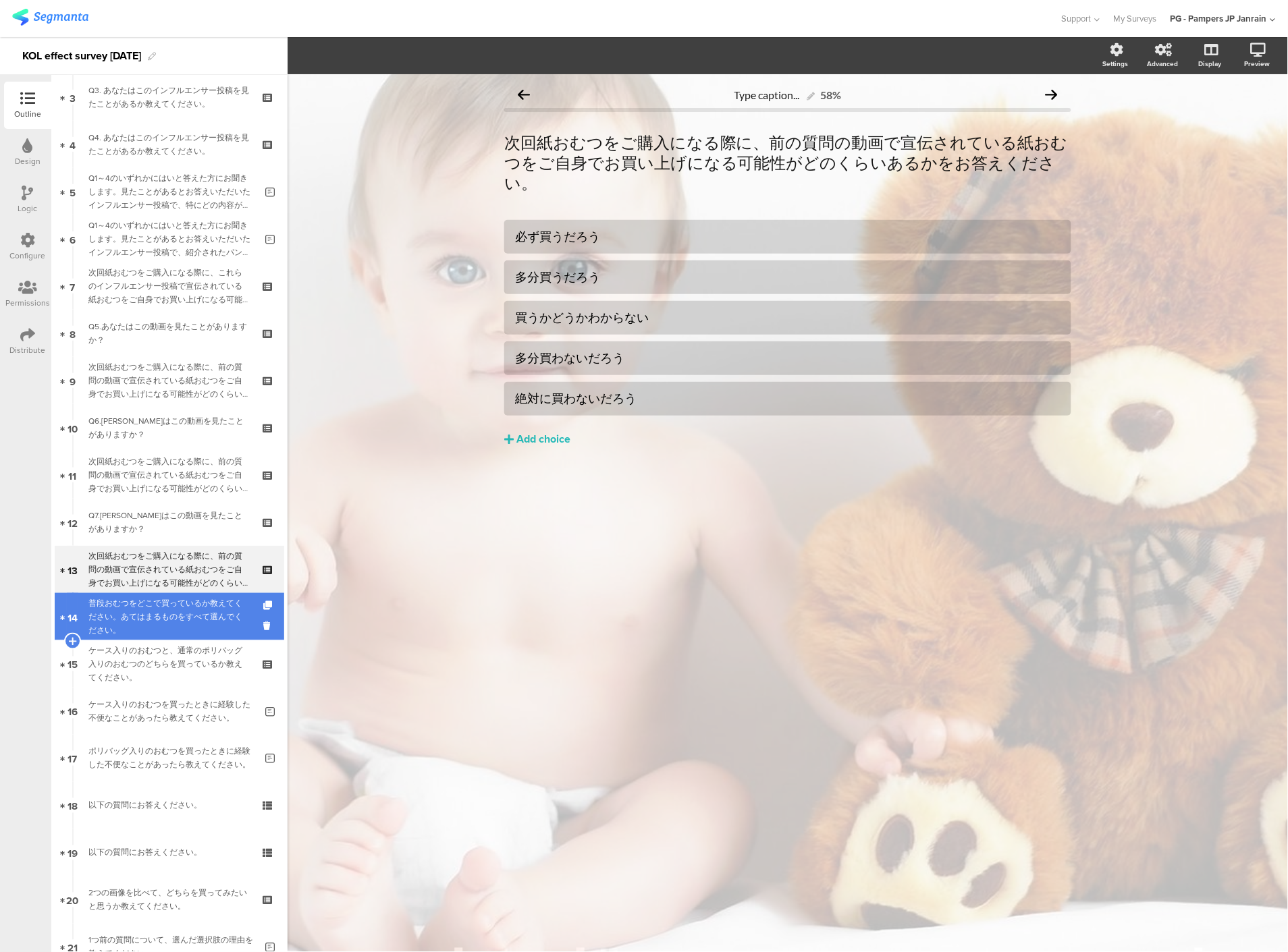
click at [152, 624] on div "普段おむつをどこで買っているか教えてください。あてはまるものをすべて選んでください。" at bounding box center [169, 617] width 161 height 41
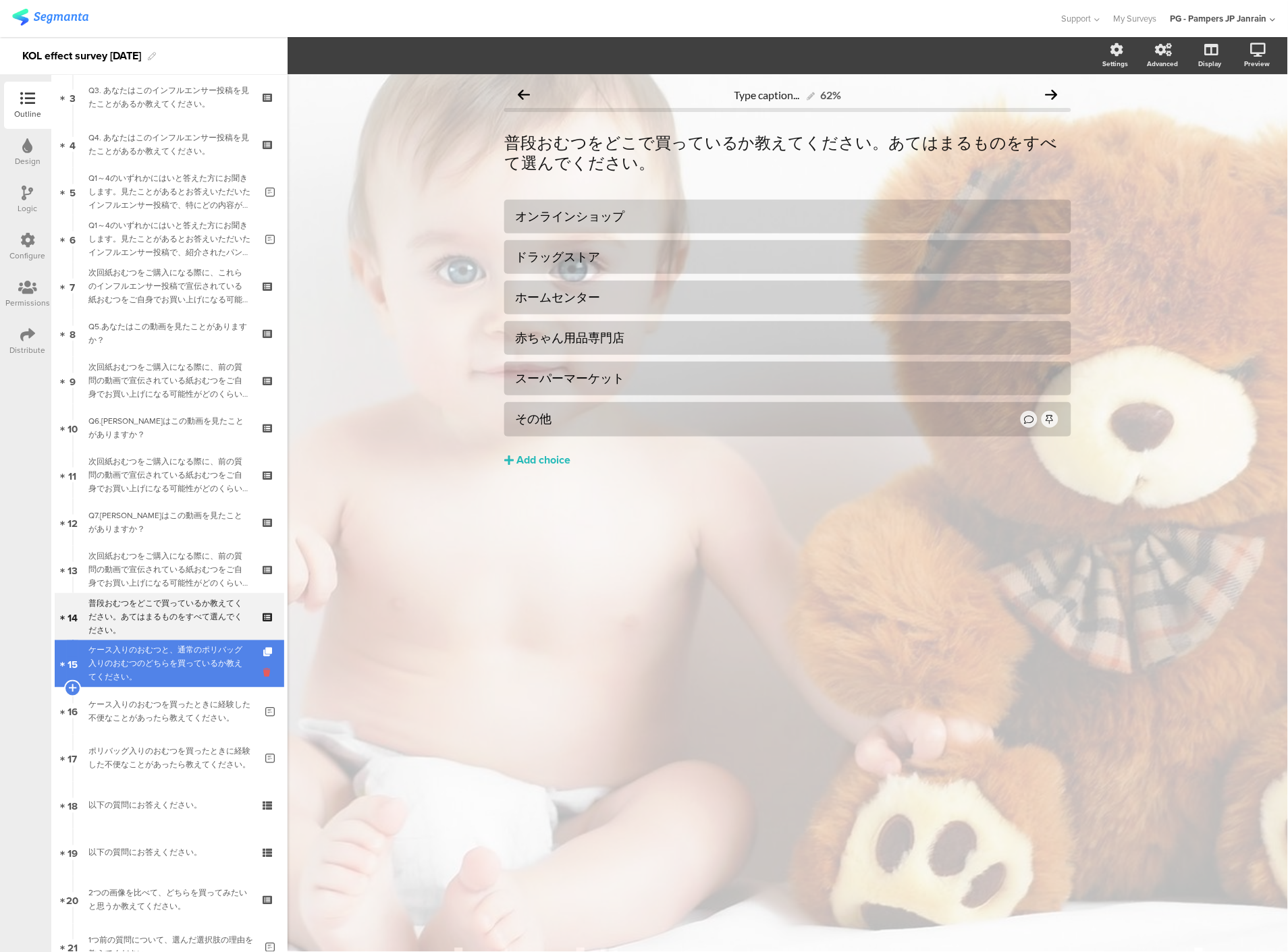
click at [263, 673] on icon at bounding box center [268, 673] width 11 height 13
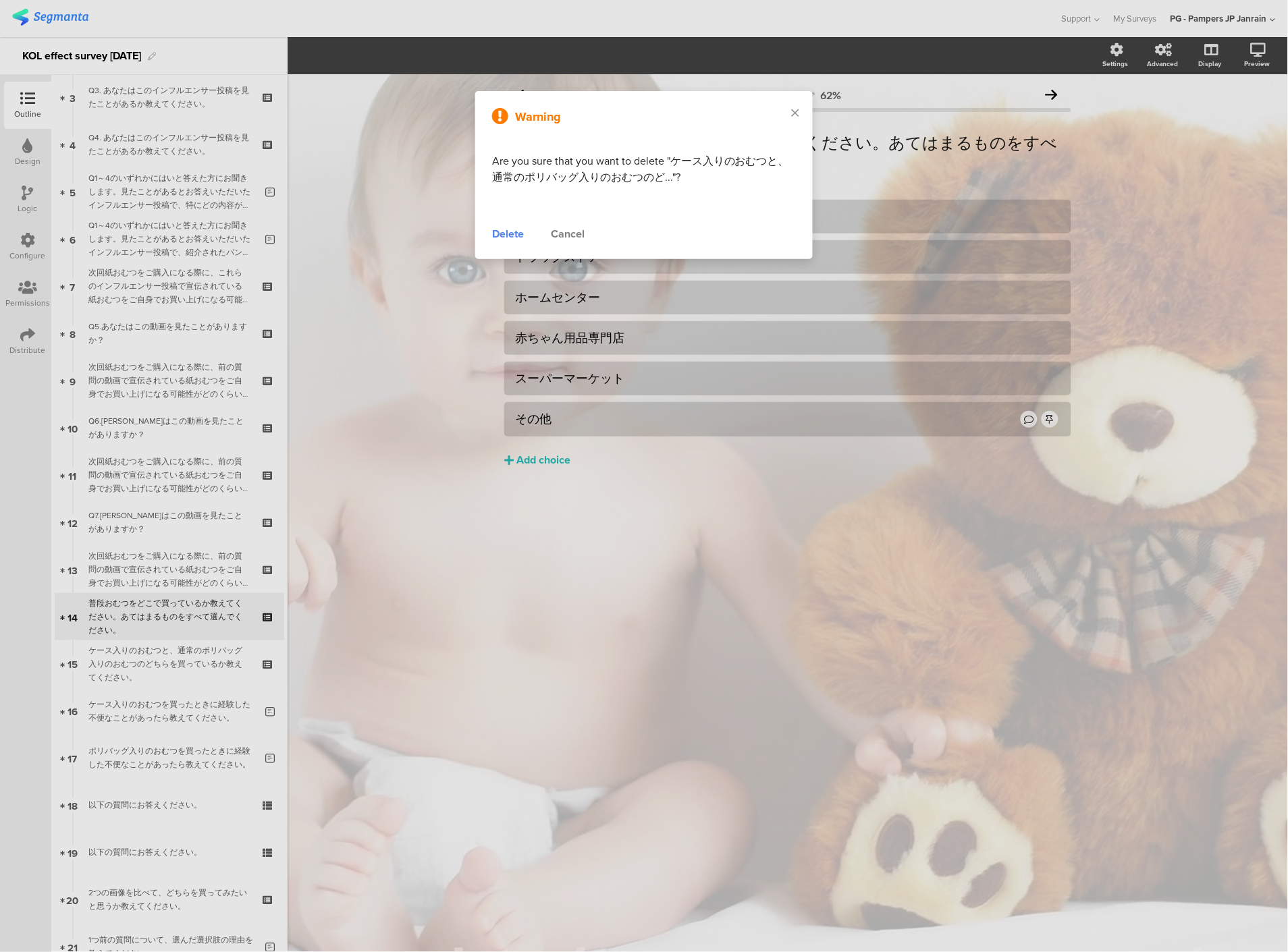
click at [518, 239] on div "Delete" at bounding box center [508, 234] width 32 height 16
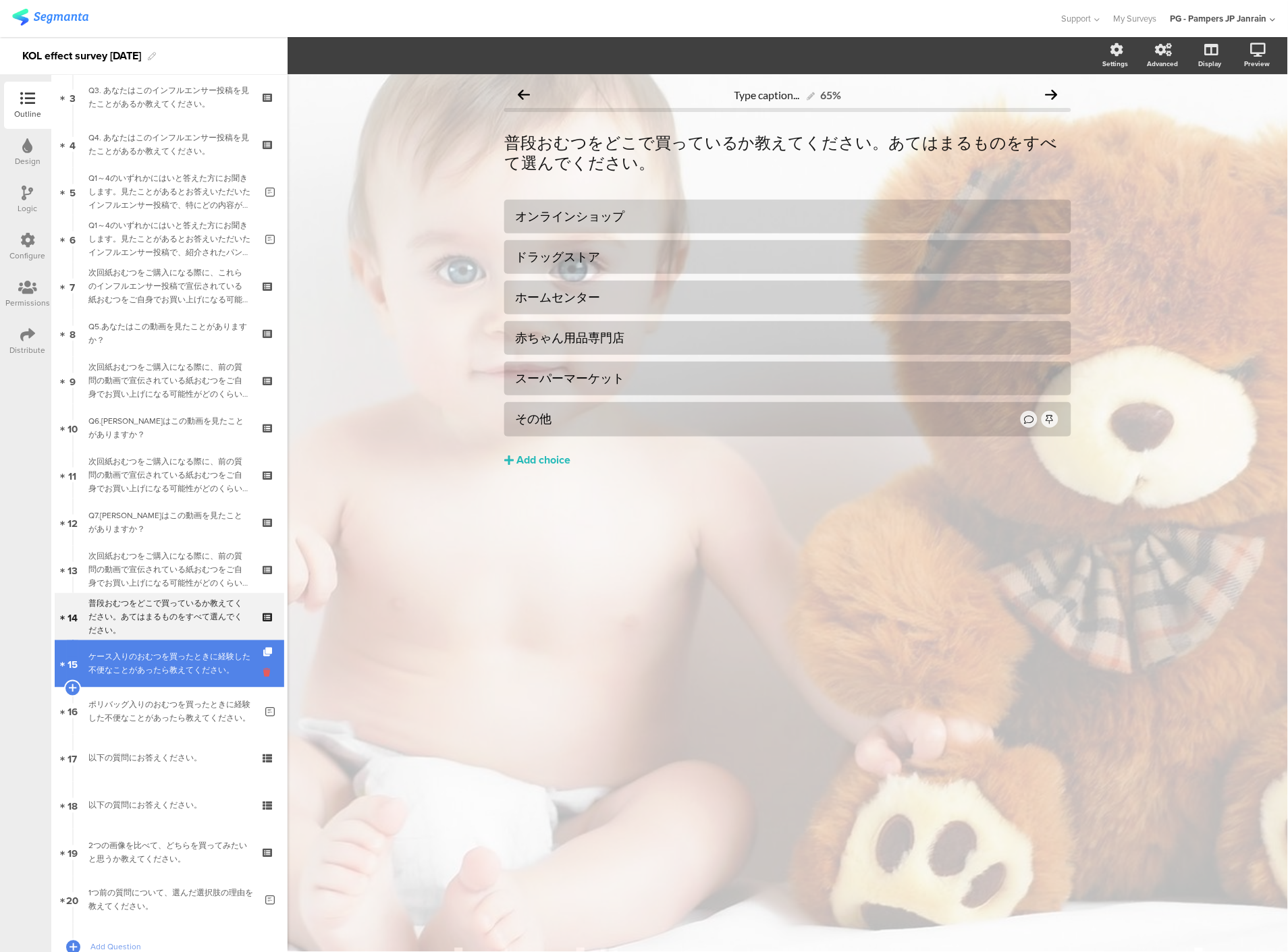
click at [263, 671] on icon at bounding box center [268, 673] width 11 height 13
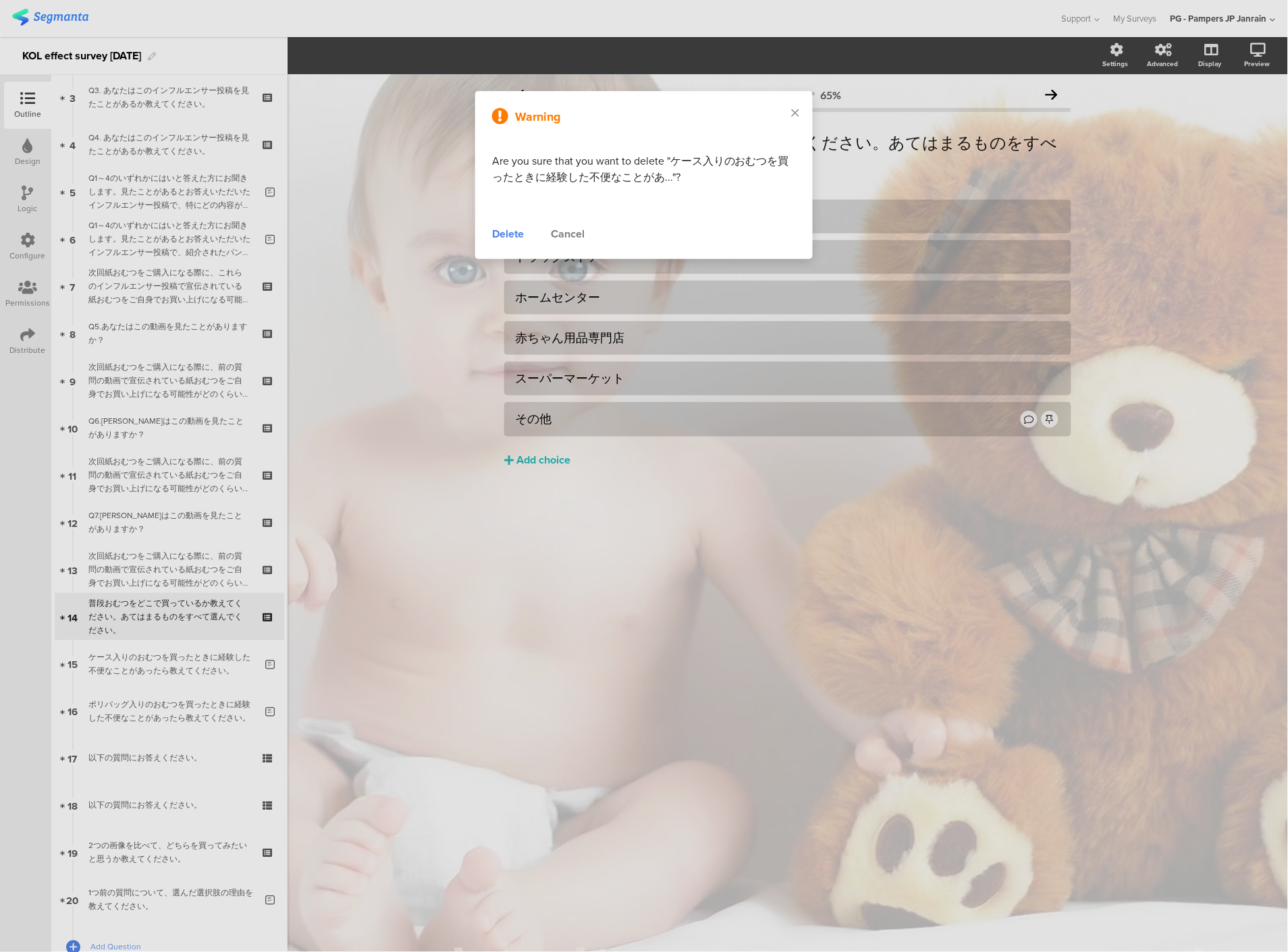
click at [503, 238] on div "Delete" at bounding box center [508, 234] width 32 height 16
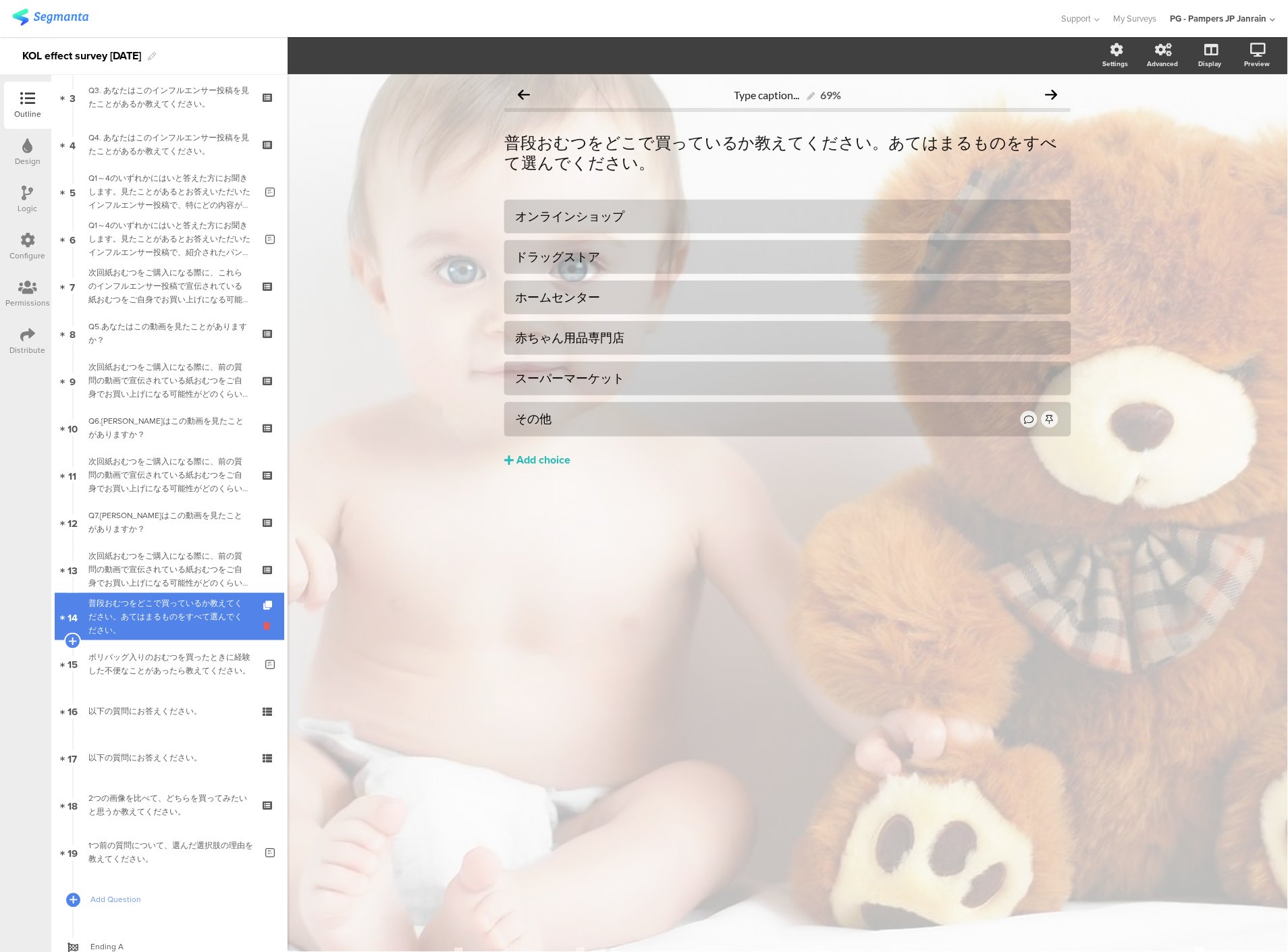
click at [263, 626] on icon at bounding box center [268, 626] width 11 height 13
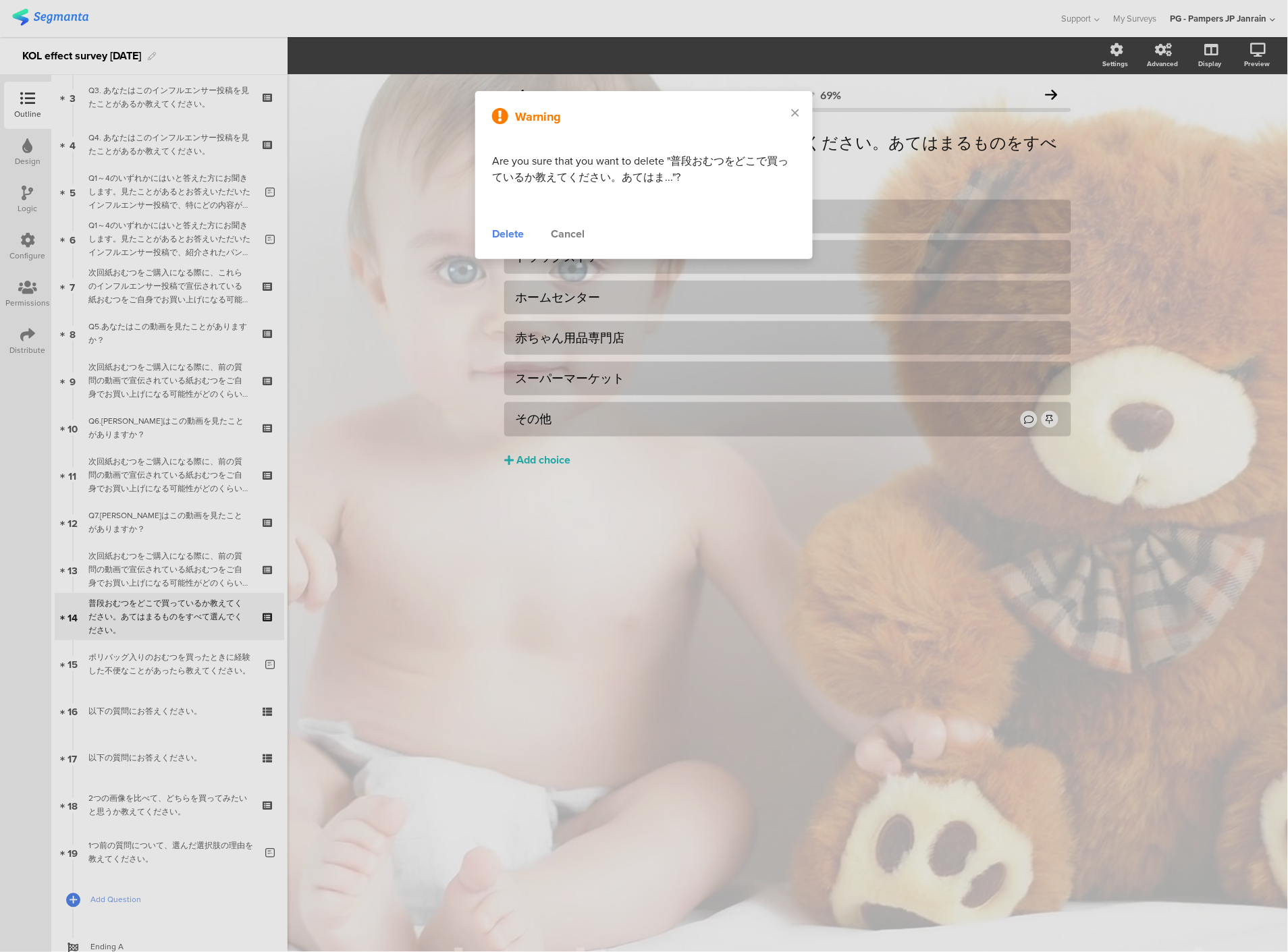
click at [498, 229] on div "Delete" at bounding box center [508, 234] width 32 height 16
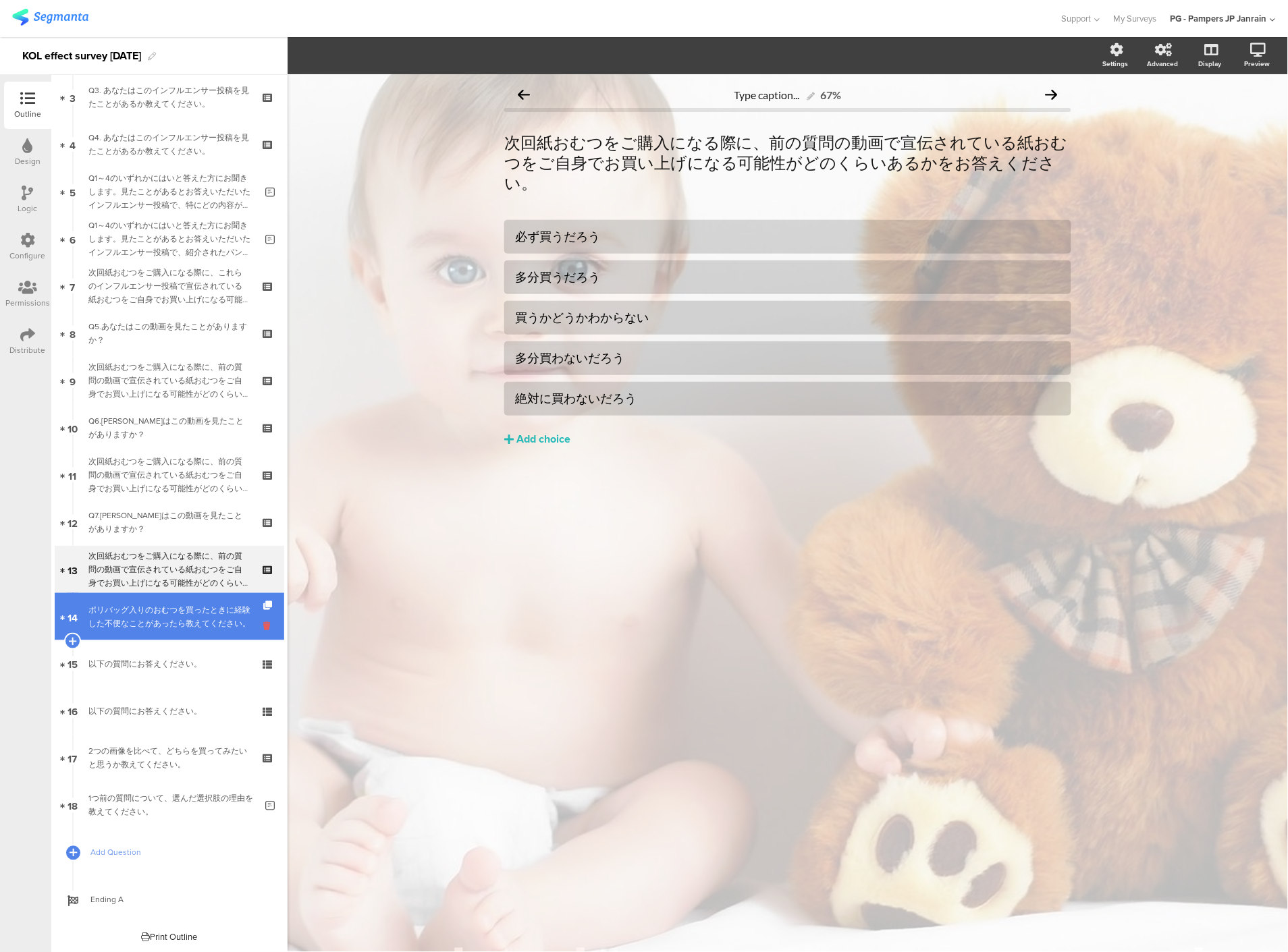
click at [263, 630] on icon at bounding box center [268, 626] width 11 height 13
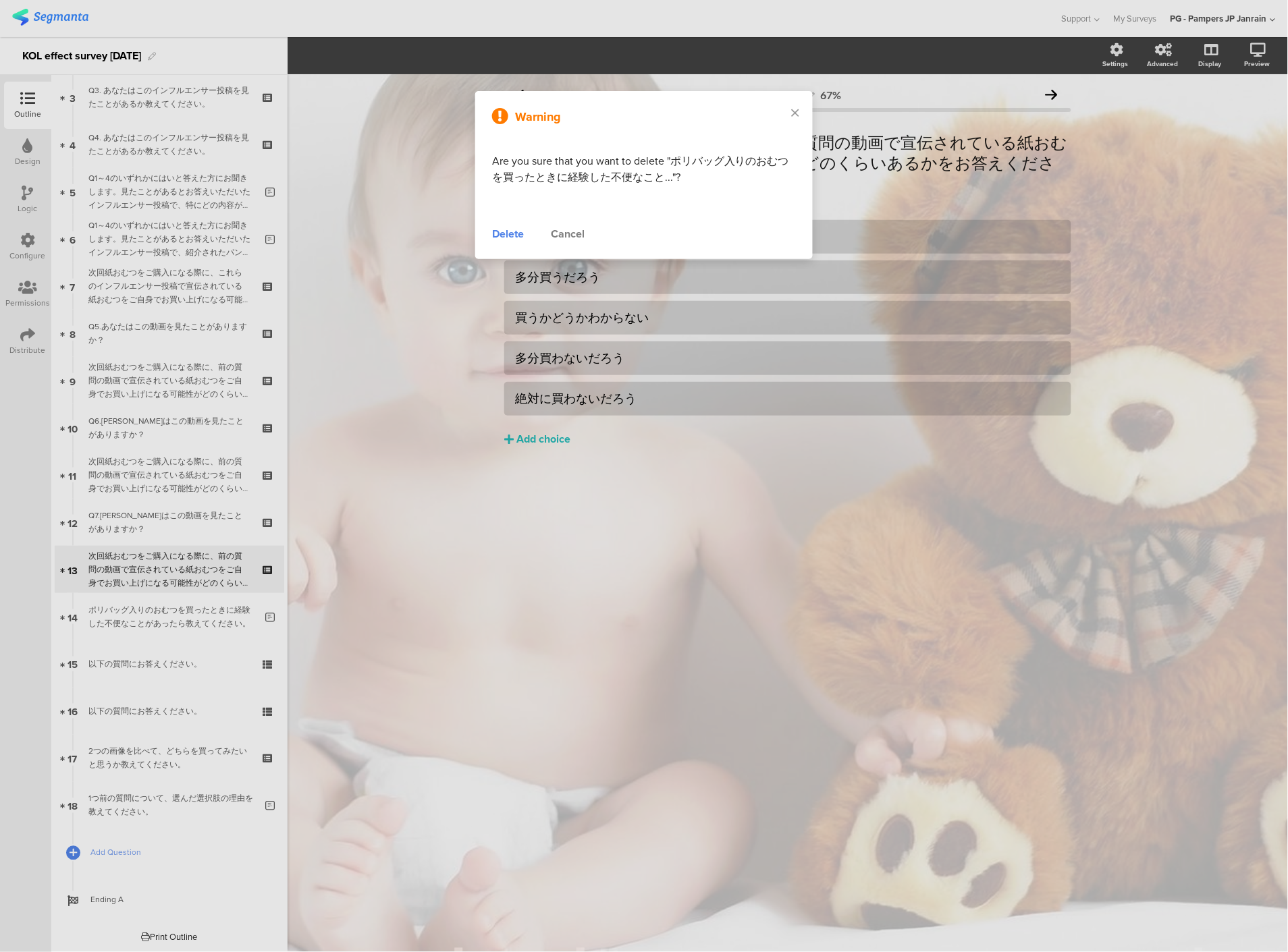
click at [511, 233] on div "Delete" at bounding box center [508, 234] width 32 height 16
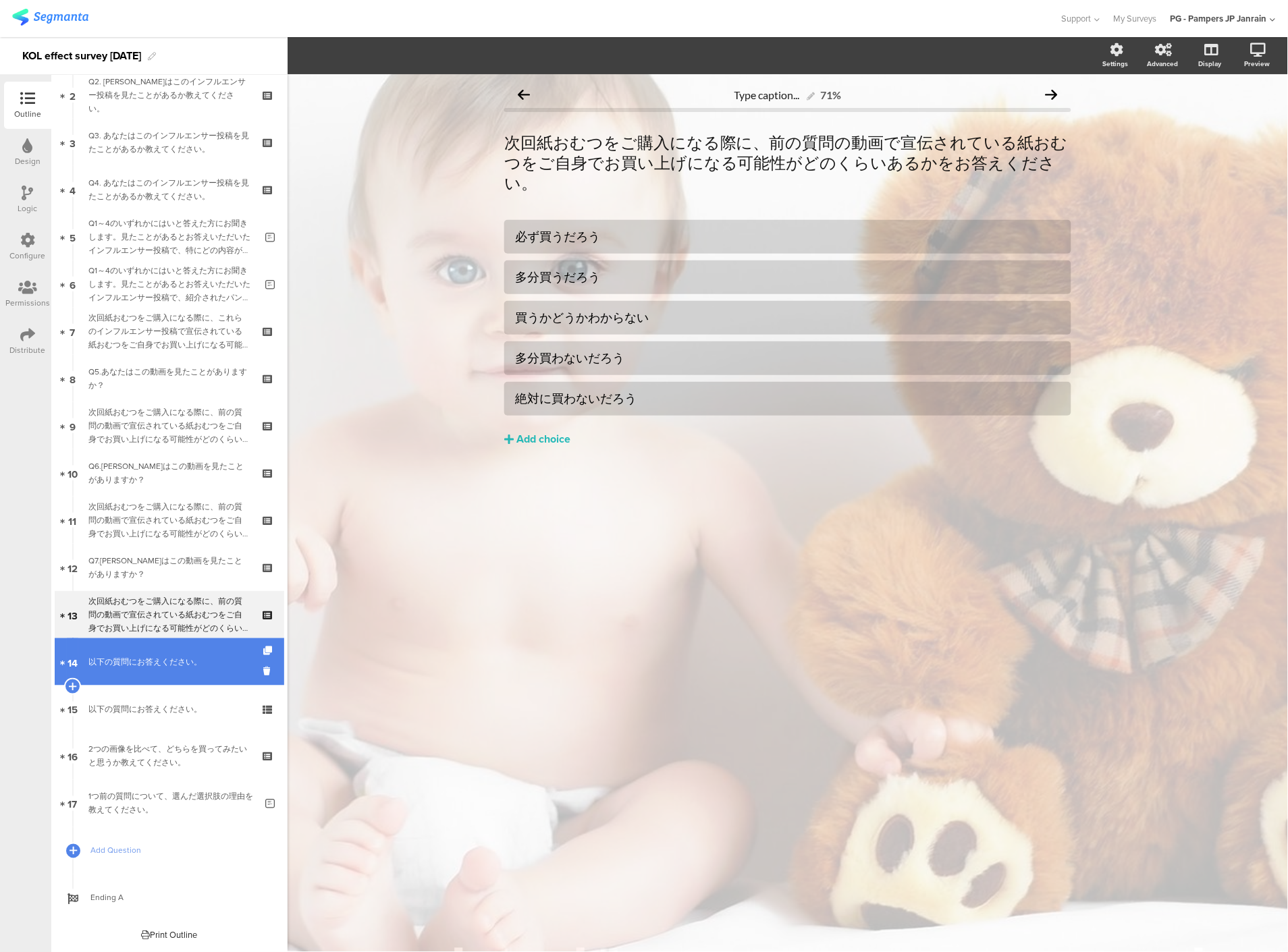
click at [263, 678] on div at bounding box center [268, 662] width 11 height 47
click at [263, 675] on icon at bounding box center [268, 671] width 11 height 13
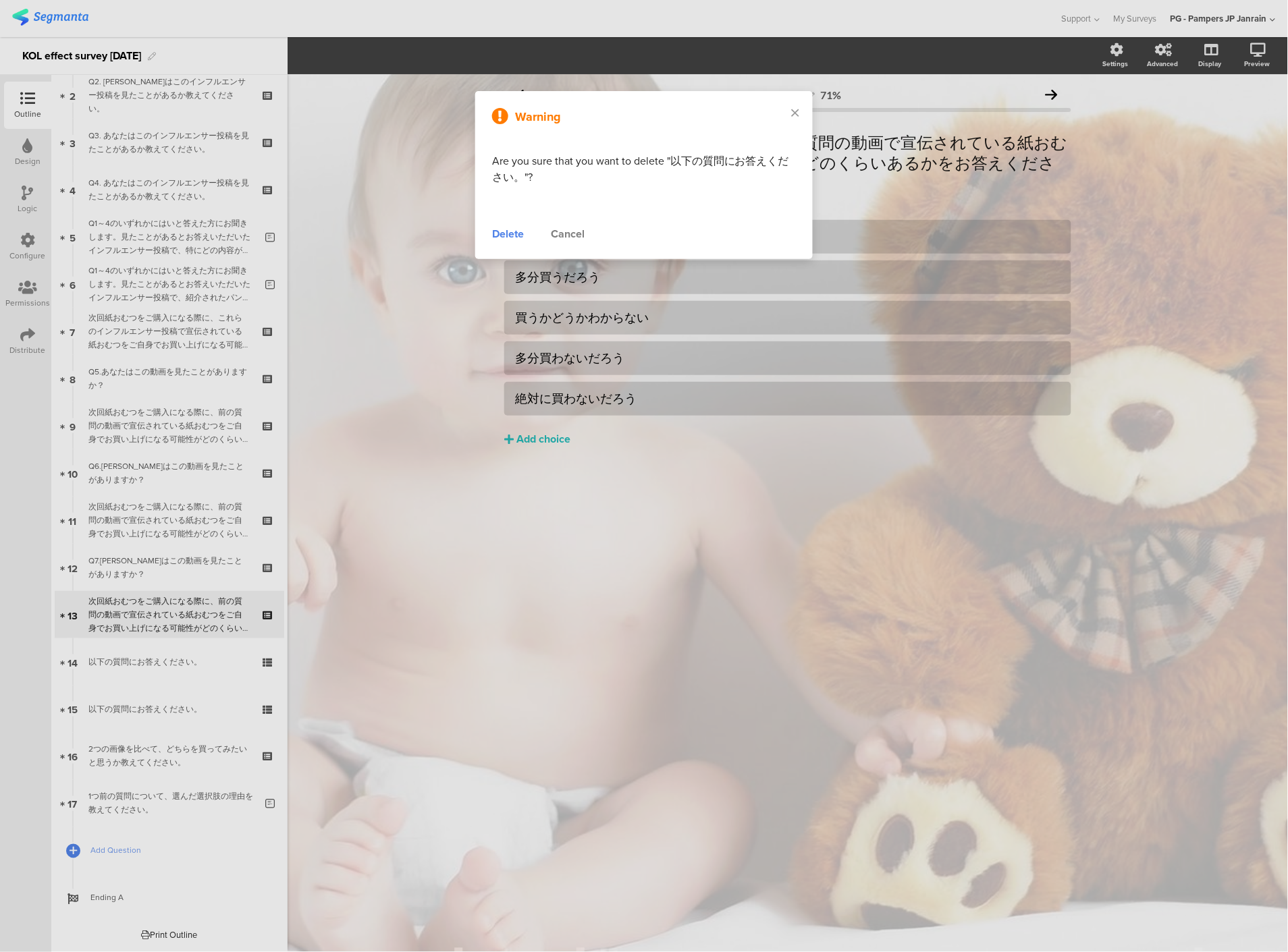
click at [504, 233] on div "Delete" at bounding box center [508, 234] width 32 height 16
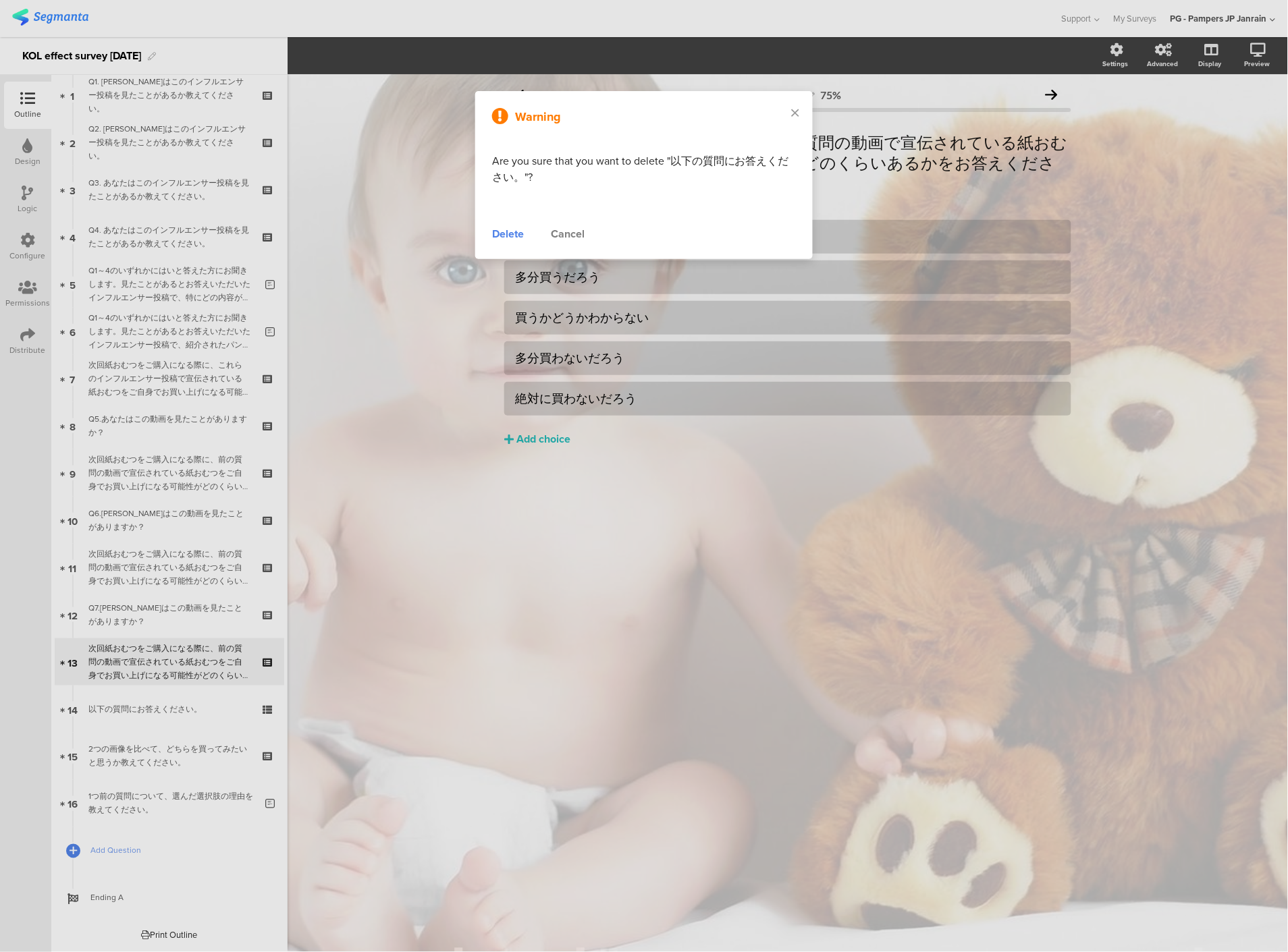
scroll to position [58, 0]
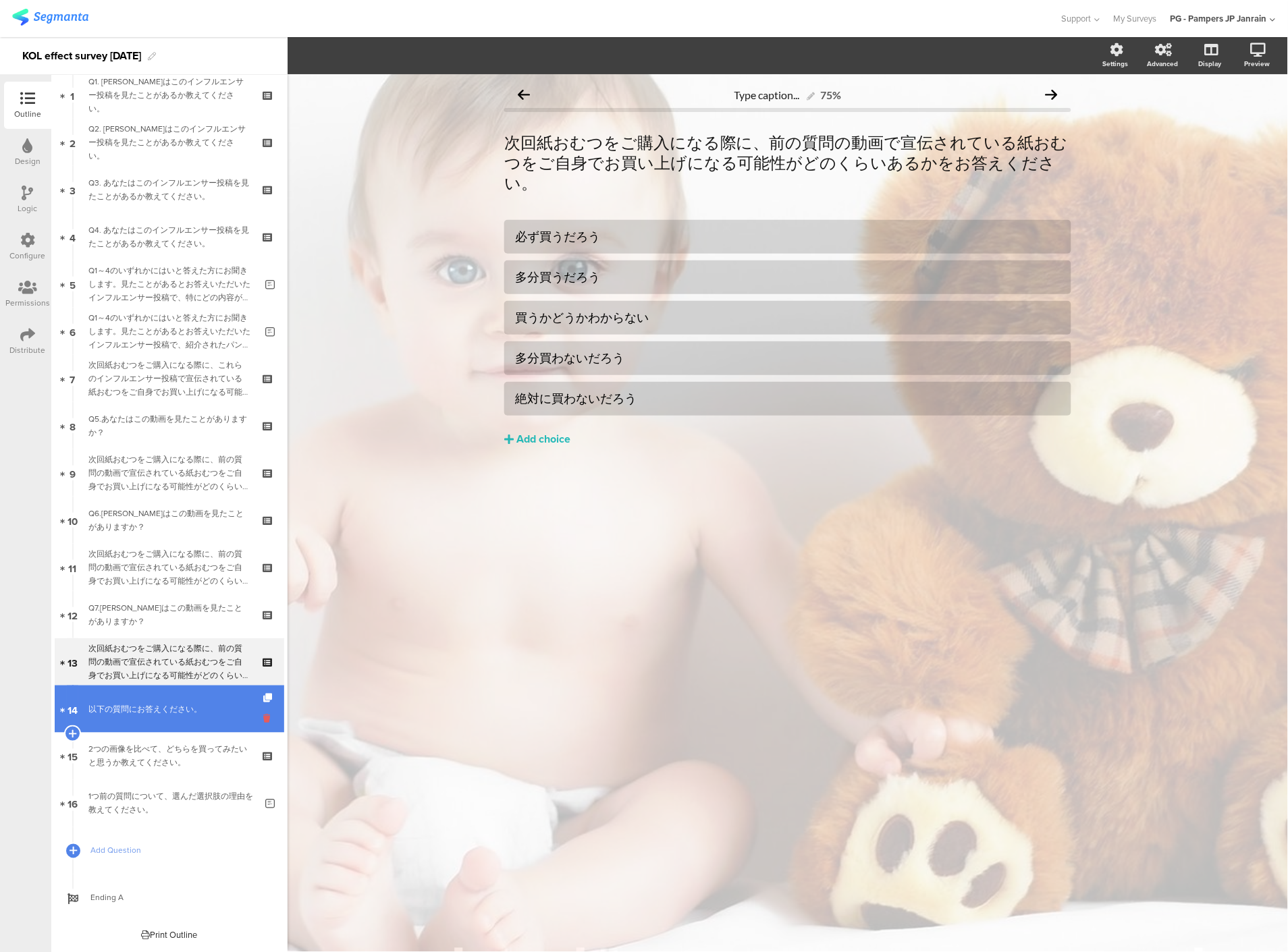
click at [263, 720] on icon at bounding box center [268, 718] width 11 height 13
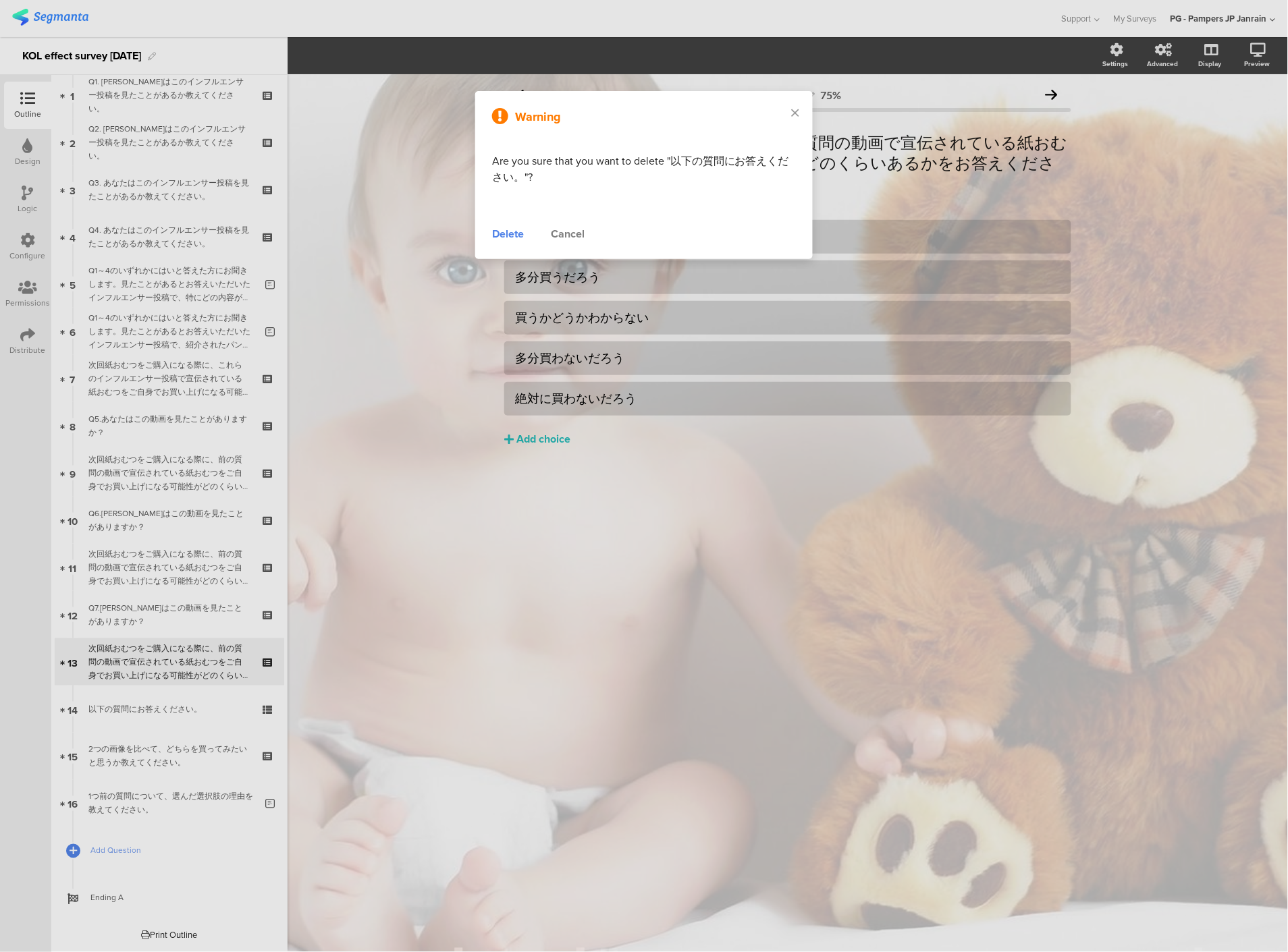
click at [522, 233] on div "Delete" at bounding box center [508, 234] width 32 height 16
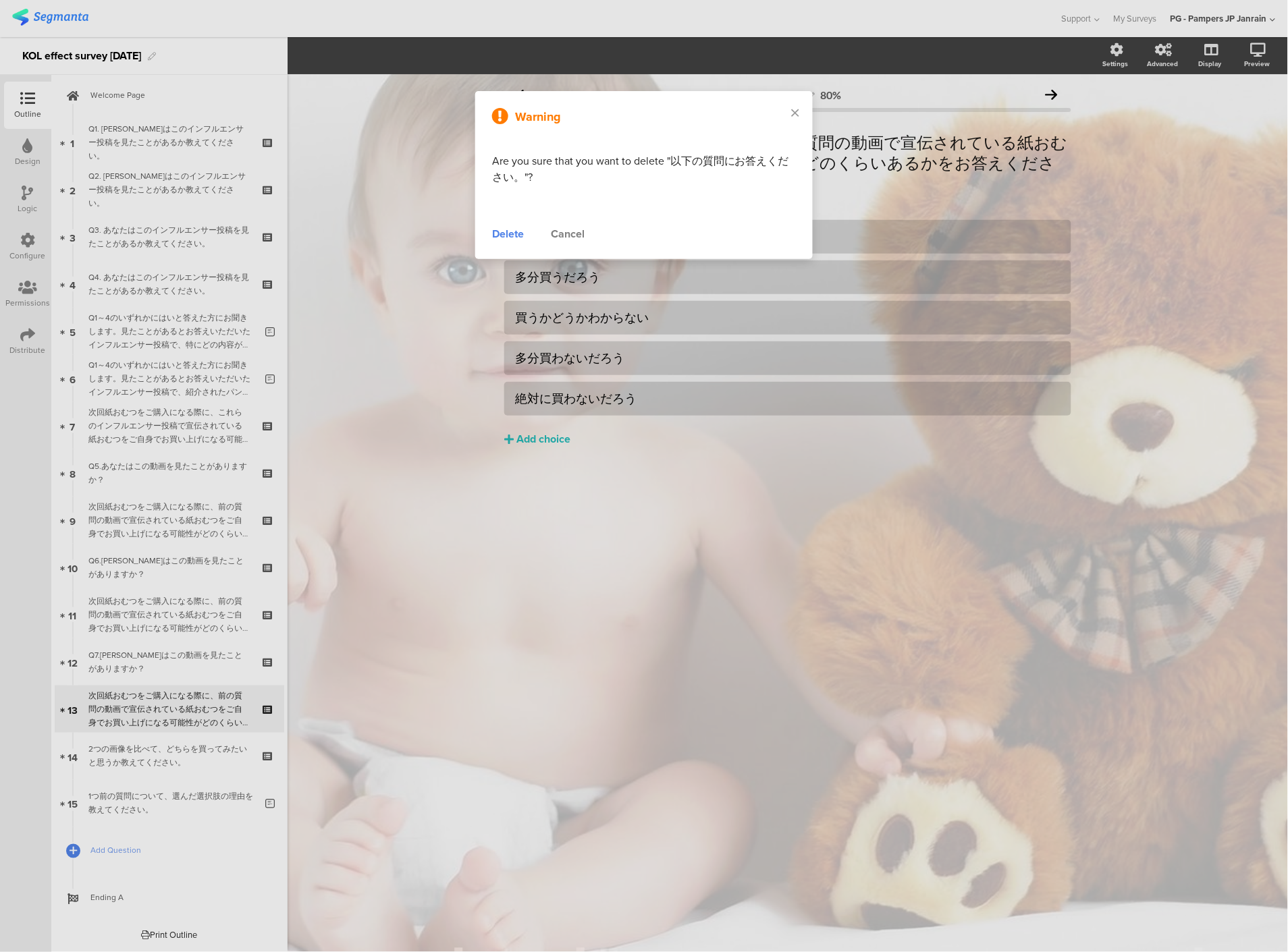
scroll to position [10, 0]
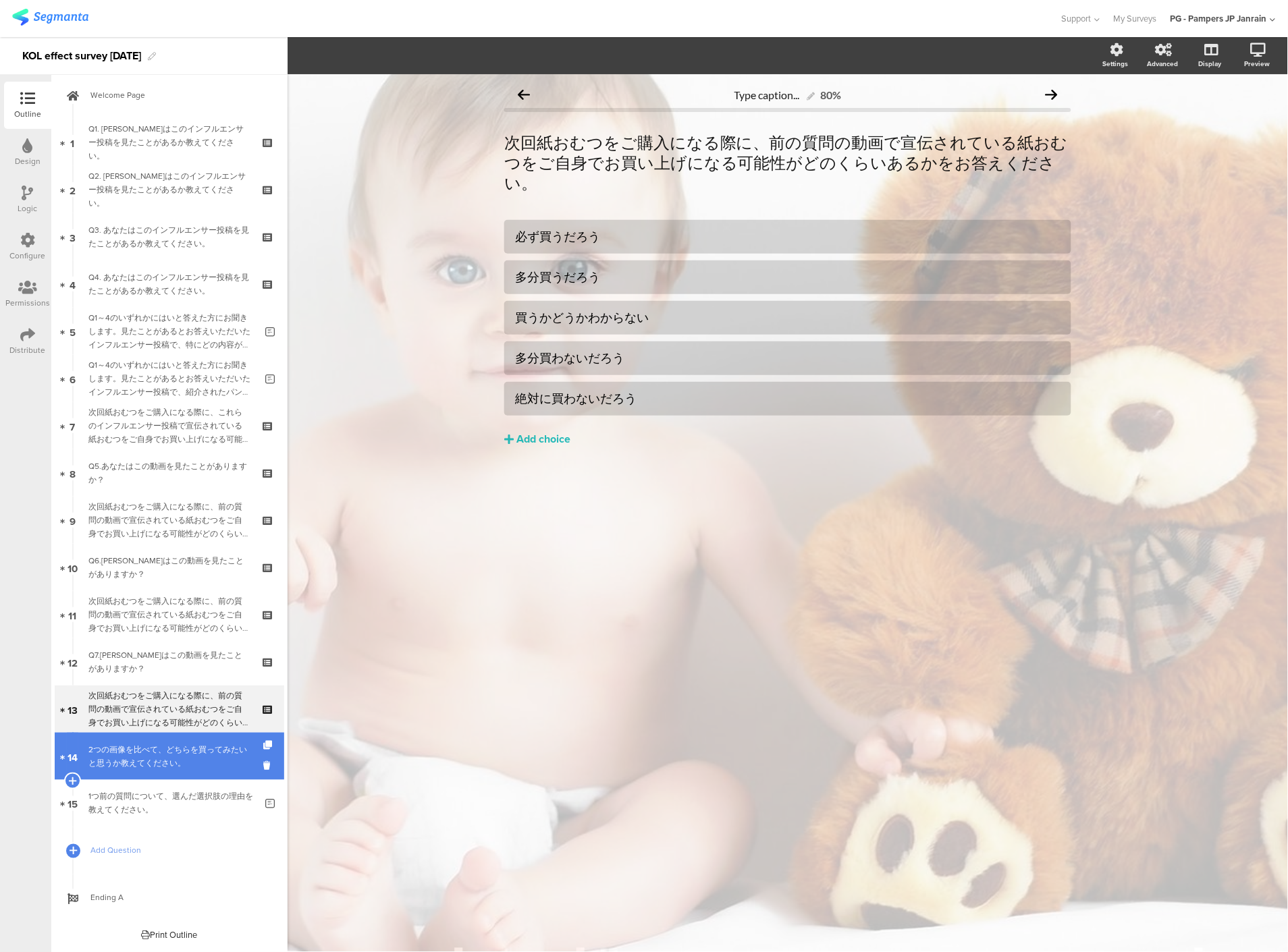
click at [251, 770] on link "14 2つの画像を比べて、どちらを買ってみたいと思うか教えてください。" at bounding box center [169, 757] width 230 height 47
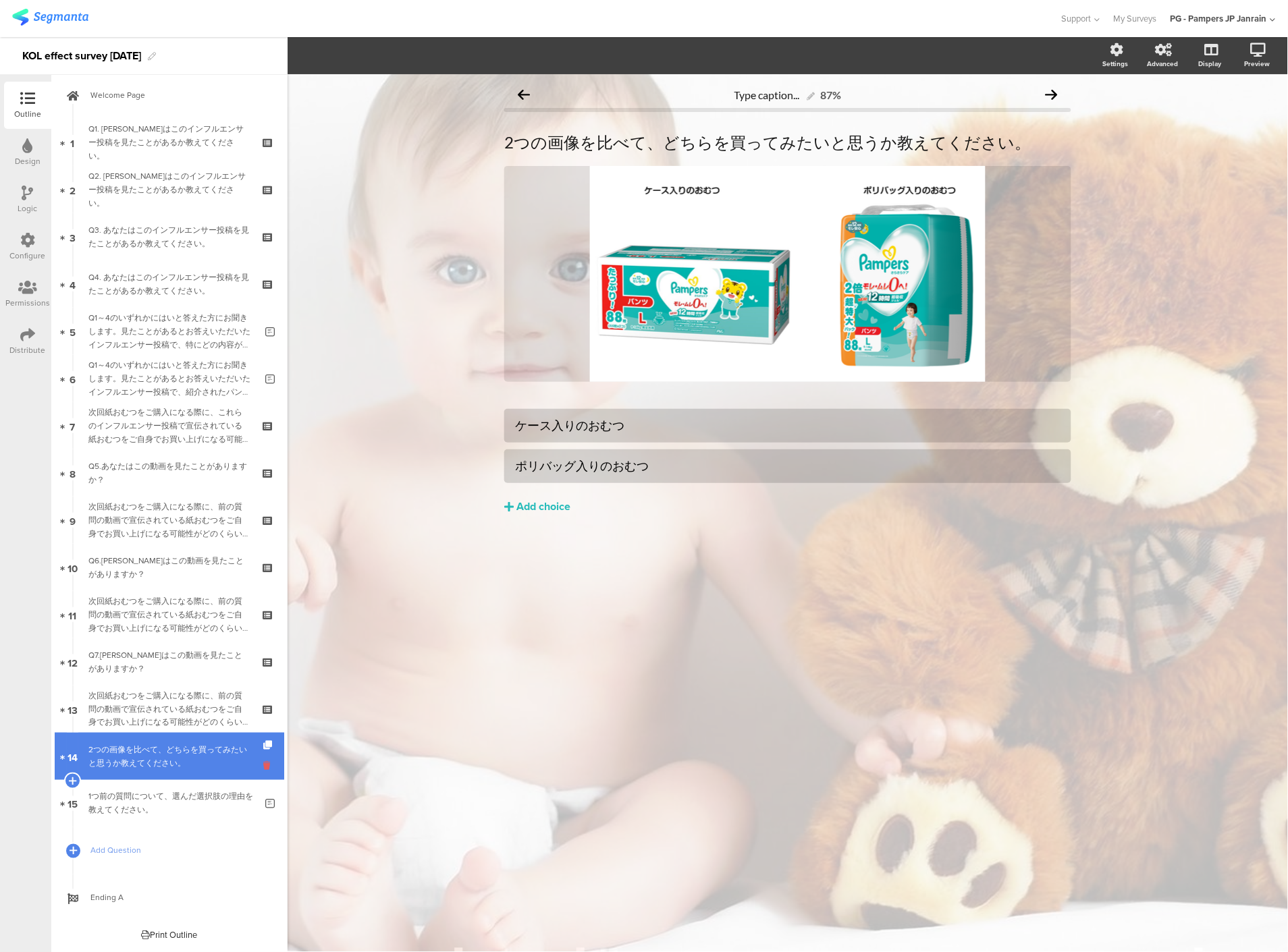
click at [263, 765] on icon at bounding box center [268, 765] width 11 height 13
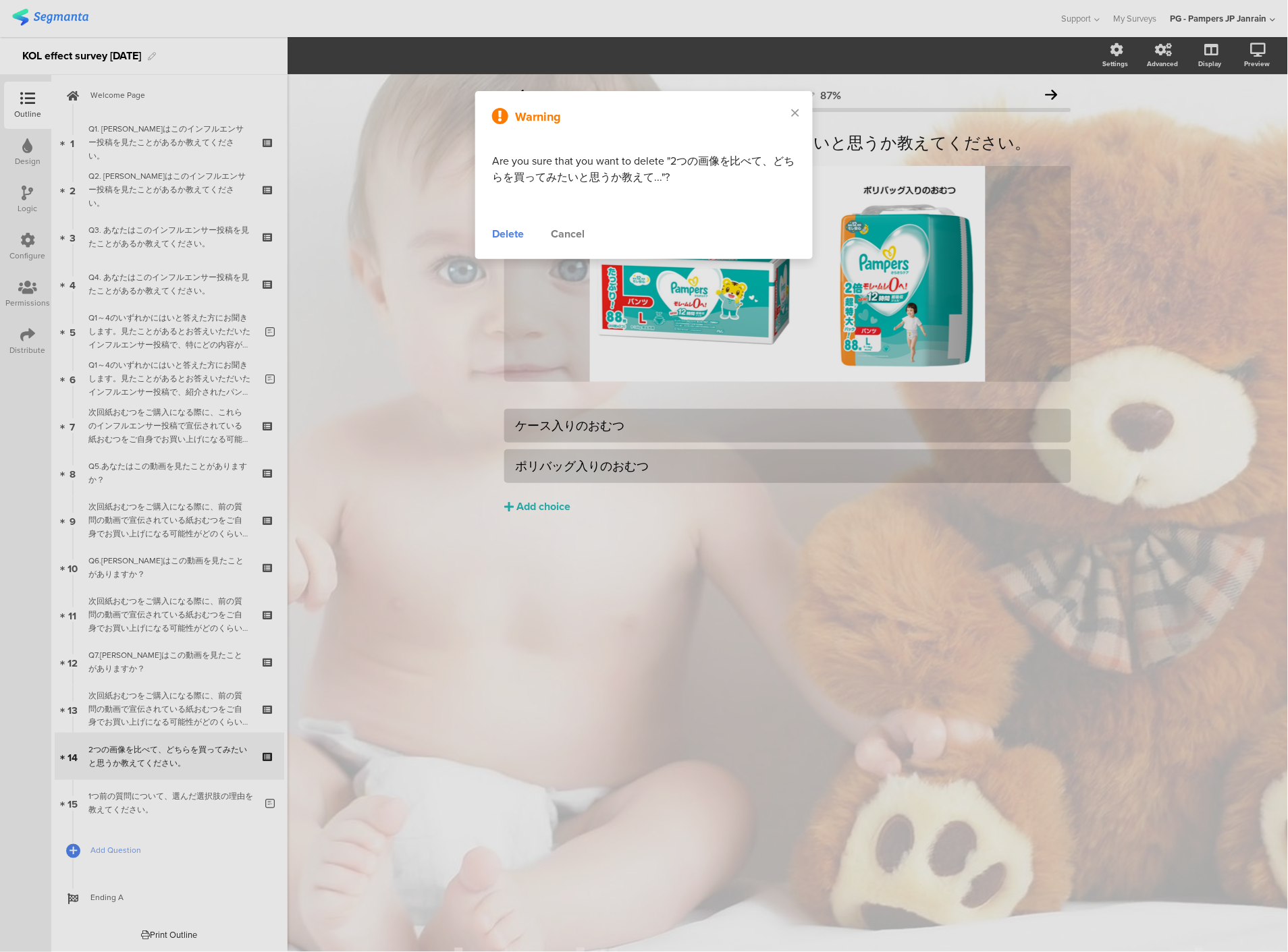
click at [500, 239] on div "Delete" at bounding box center [508, 234] width 32 height 16
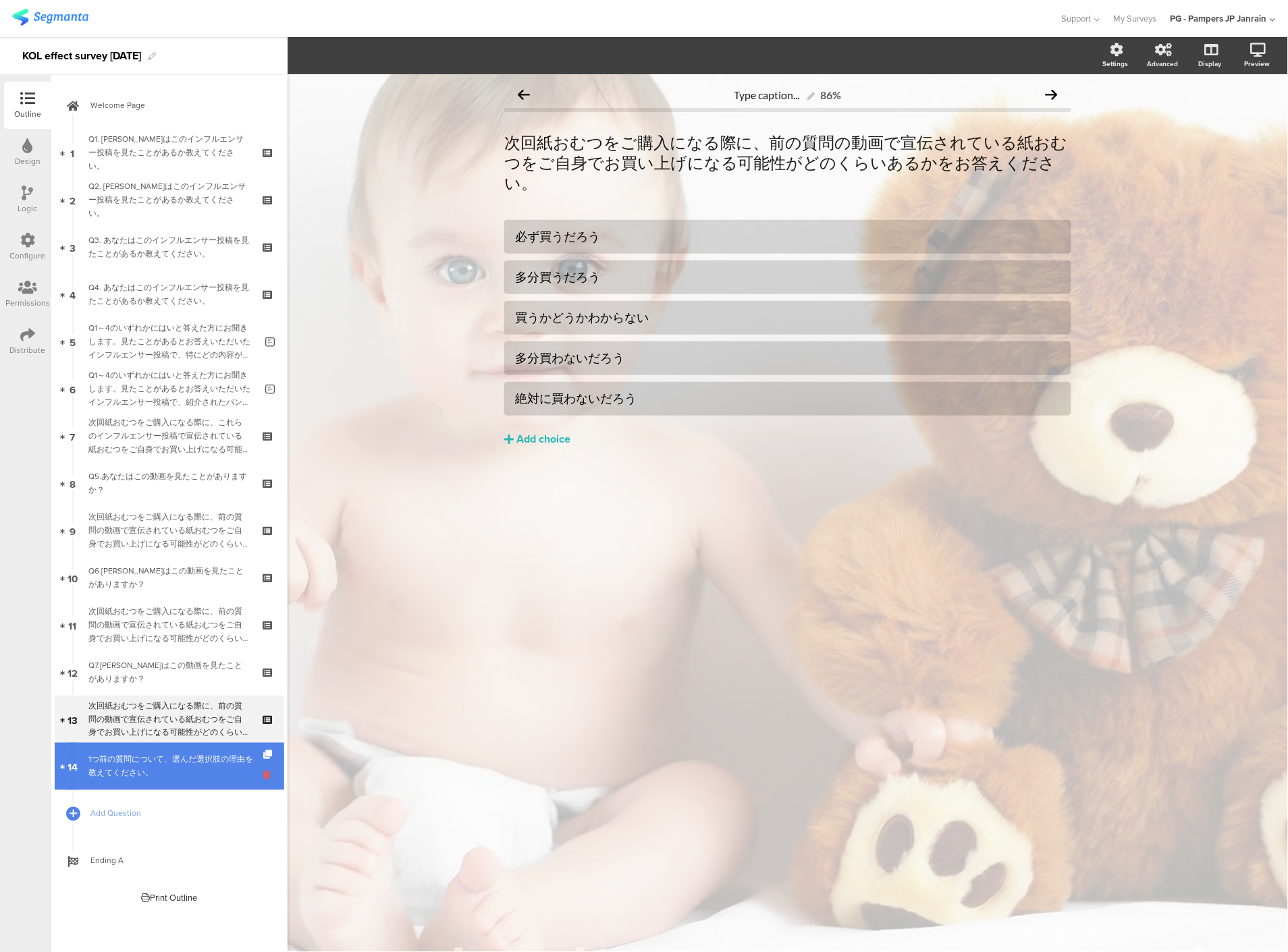
click at [266, 770] on icon at bounding box center [268, 776] width 11 height 13
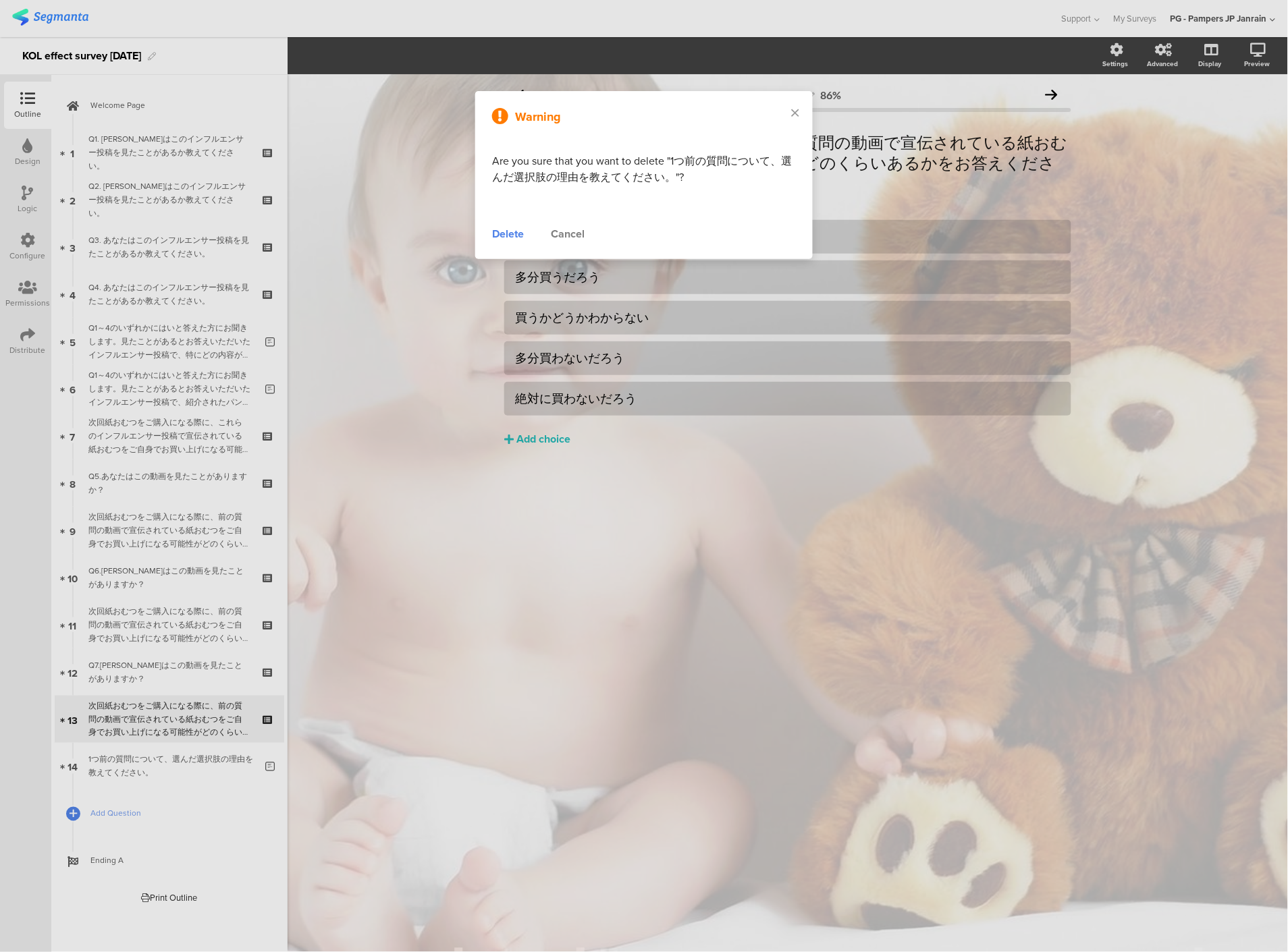
click at [495, 231] on div "Delete" at bounding box center [508, 234] width 32 height 16
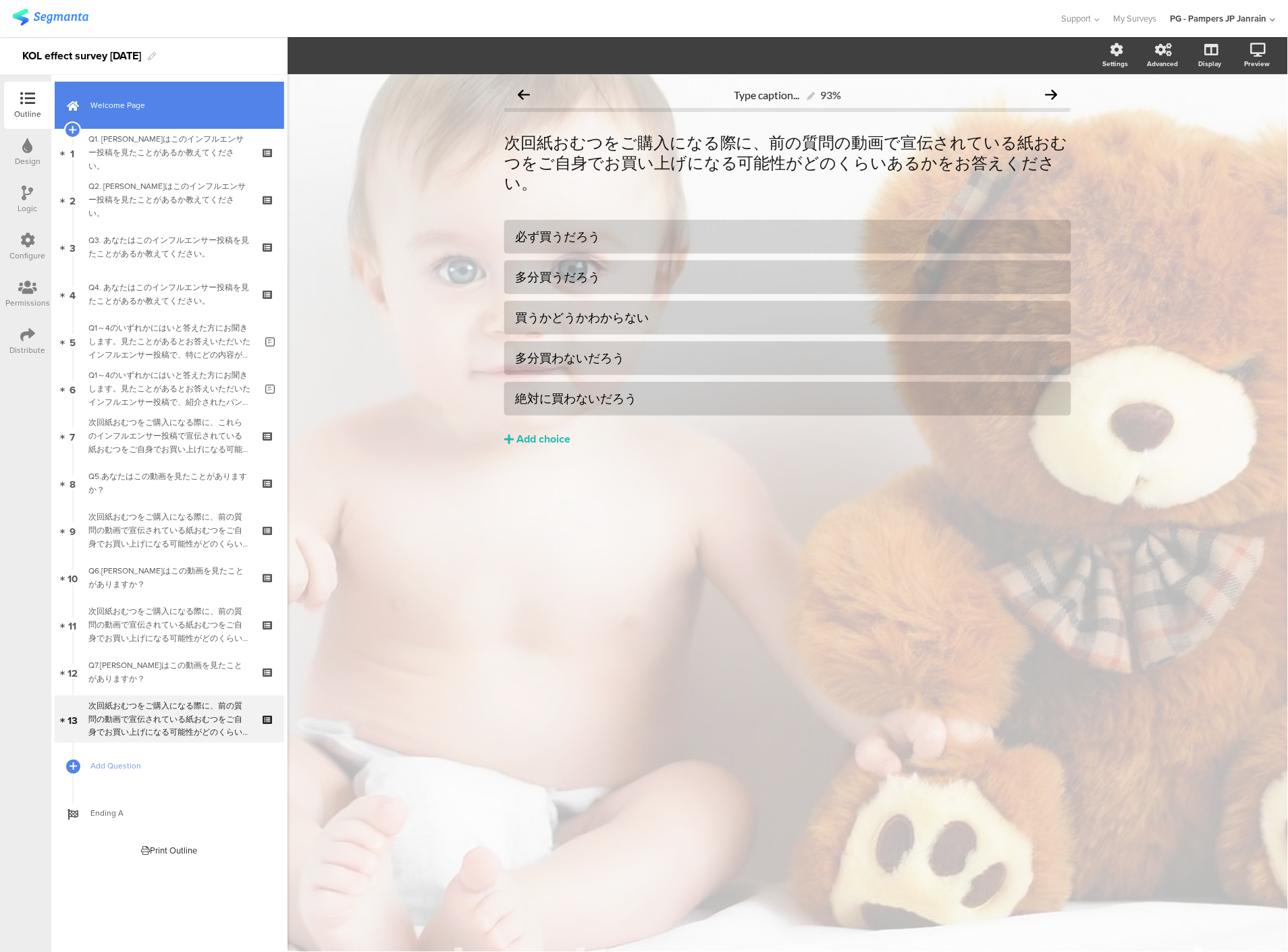
click at [139, 116] on link "Welcome Page" at bounding box center [169, 105] width 230 height 47
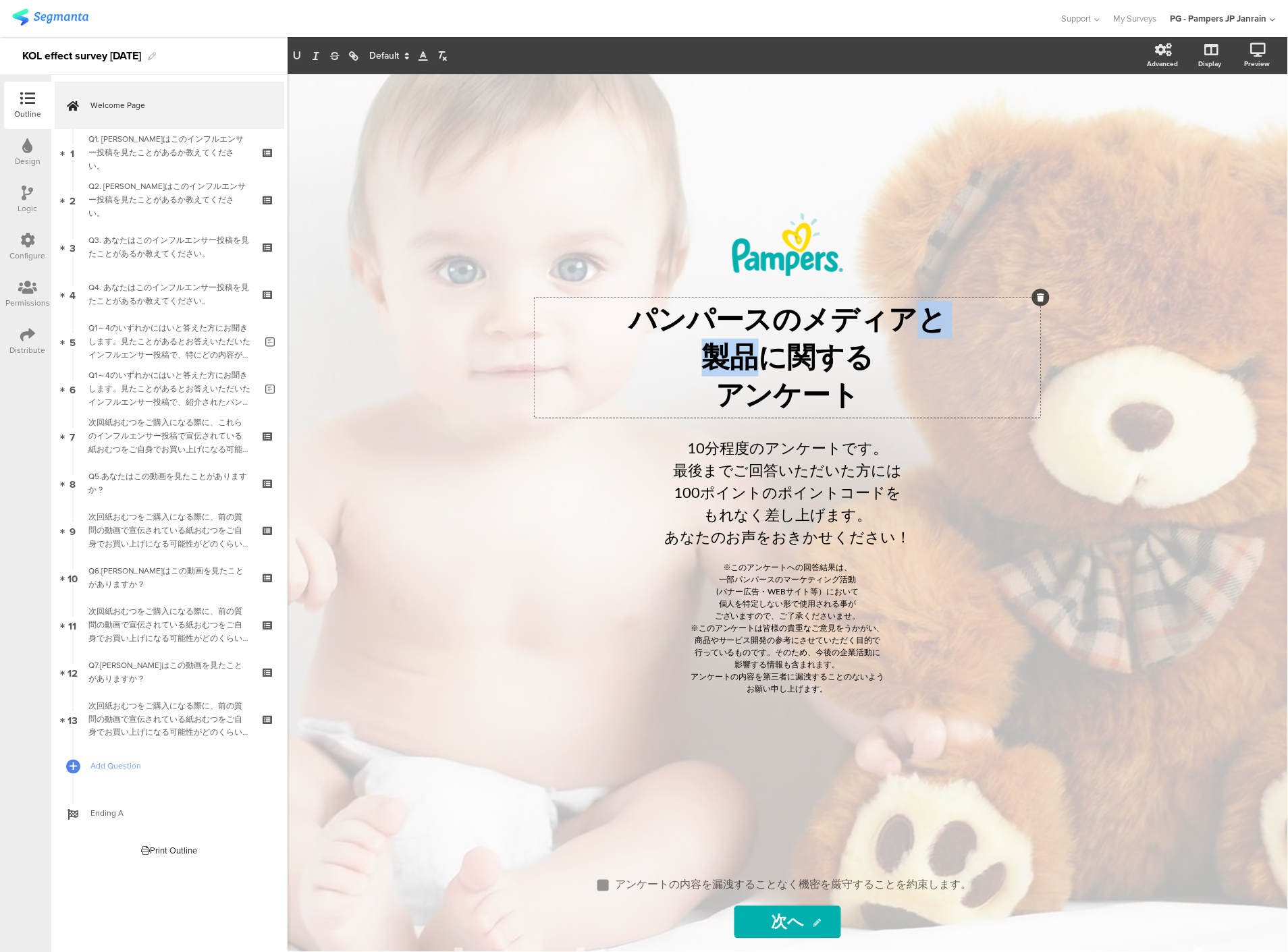
drag, startPoint x: 757, startPoint y: 361, endPoint x: 921, endPoint y: 319, distance: 169.3
click at [921, 319] on div "パンパースのメディアと 製品に関する アンケート パンパースのメディアと 製品に関する アンケート パンパースのメディアと 製品に関する アンケート" at bounding box center [788, 358] width 506 height 120
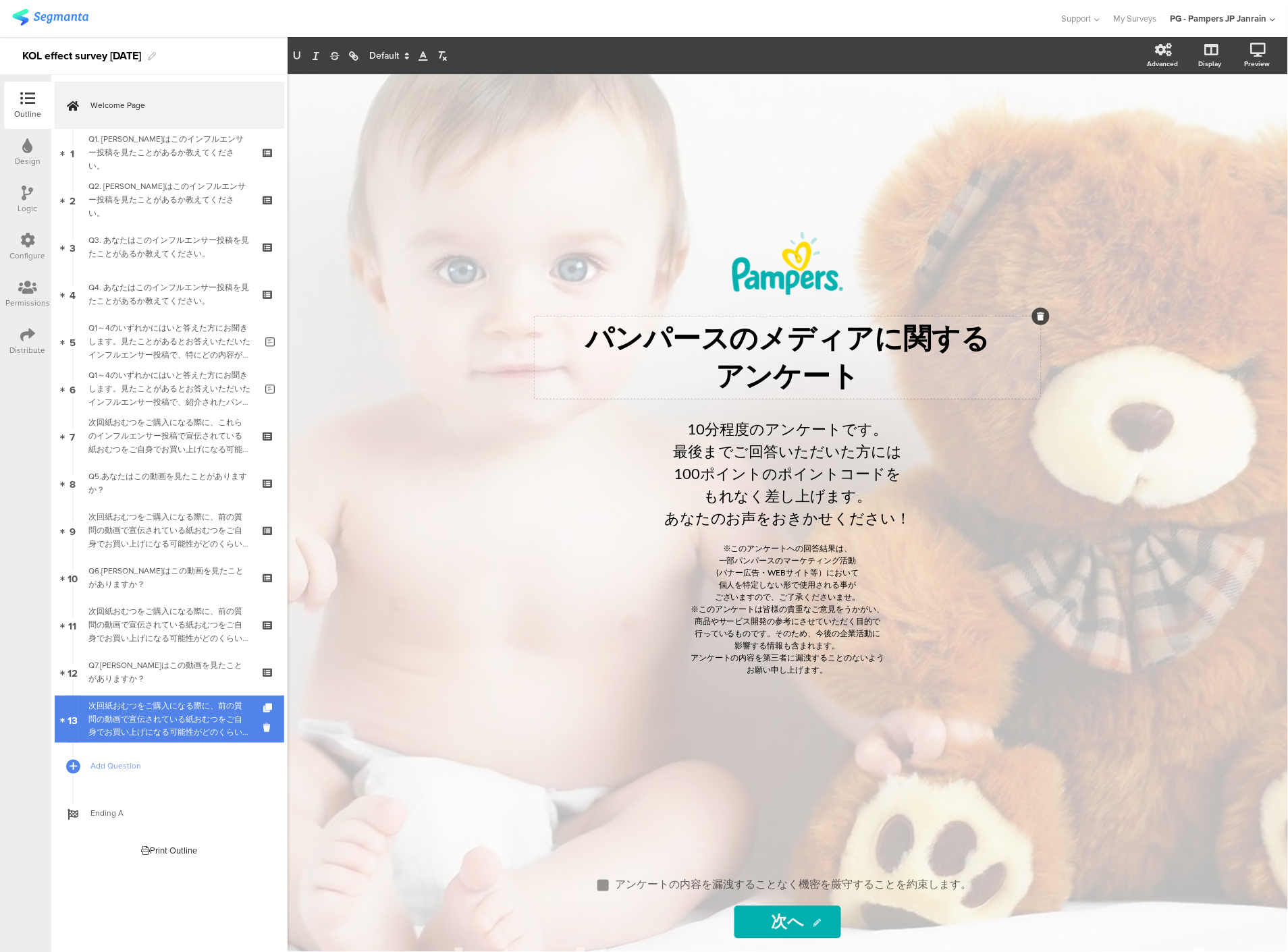
click at [197, 723] on div "次回紙おむつをご購入になる際に、前の質問の動画で宣伝されている紙おむつをご自身でお買い上げになる可能性がどのくらいあるかをお答えください。" at bounding box center [169, 719] width 161 height 41
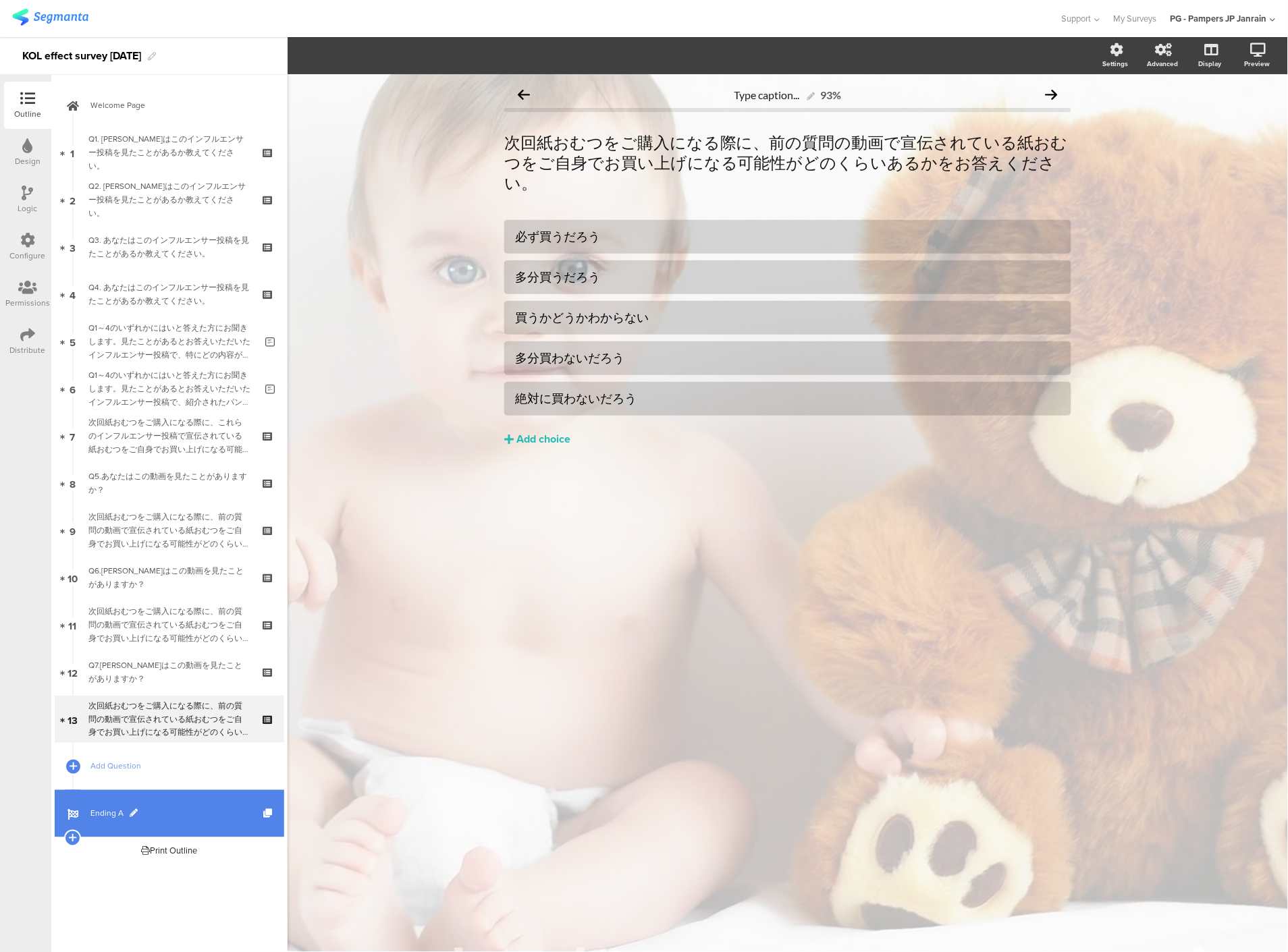
click at [189, 821] on link "Ending A" at bounding box center [169, 813] width 230 height 47
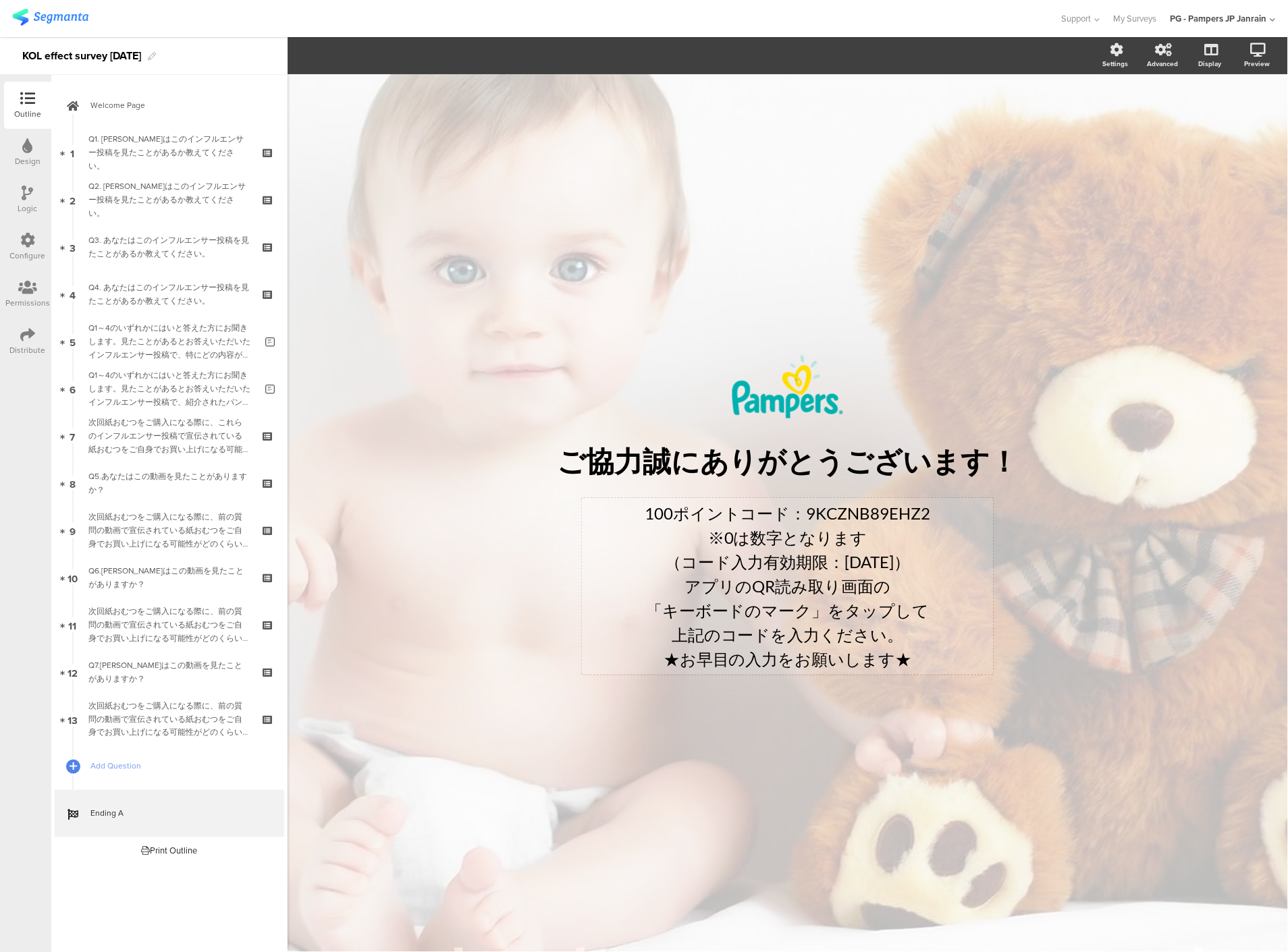
click at [931, 510] on div "100ポイントコード：9KCZNB89EHZ2 ※0は数字となります （コード入力有効期限：2025年7月25日） アプリのQR読み取り画面の 「キーボードの…" at bounding box center [788, 586] width 412 height 177
click at [908, 517] on p "100ポイントコード：" at bounding box center [787, 513] width 405 height 24
click at [915, 564] on p "（コード入力有効期限：2025年7月25日）" at bounding box center [787, 562] width 405 height 24
click at [457, 765] on div "/ ご協力誠にありがとうございます！ ご協力誠にありがとうございます！ 100ポイントコード：FEN536GZHLLM ※0は数字となります （コード入力有効…" at bounding box center [787, 513] width 1000 height 877
click at [36, 339] on div "Distribute" at bounding box center [28, 341] width 47 height 47
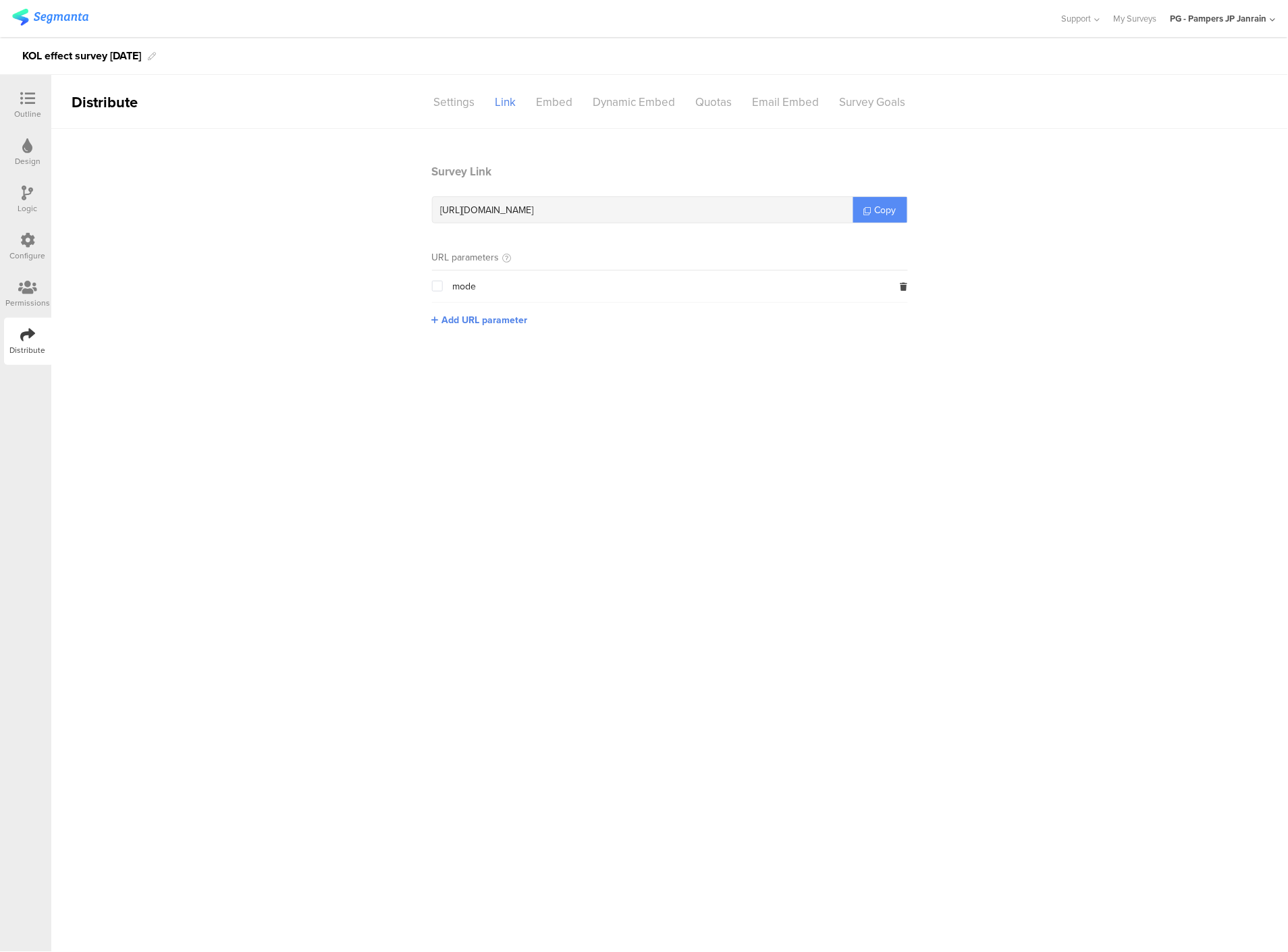
click at [872, 198] on link "Copy" at bounding box center [880, 210] width 54 height 26
click at [32, 106] on div at bounding box center [27, 99] width 27 height 17
